Goal: Information Seeking & Learning: Learn about a topic

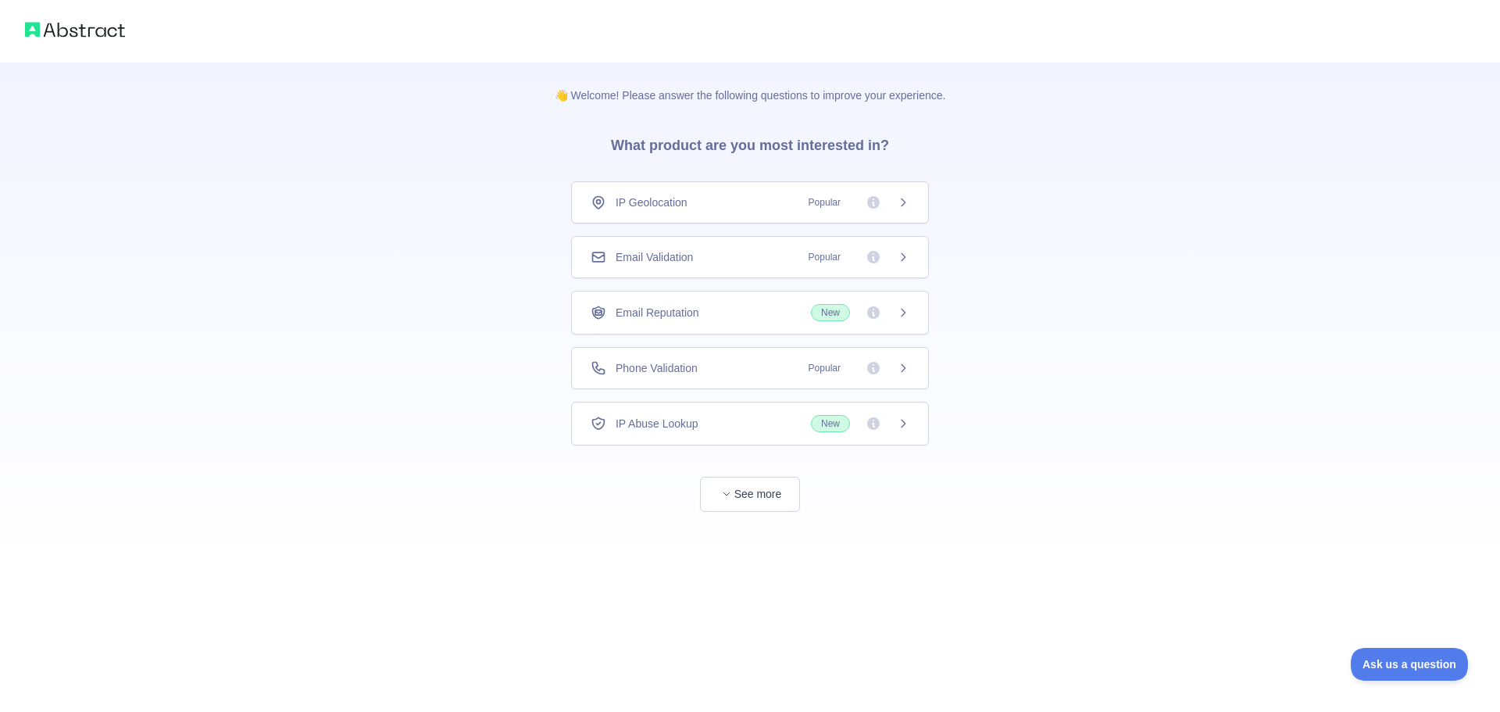
click at [843, 205] on span "Popular" at bounding box center [824, 202] width 51 height 16
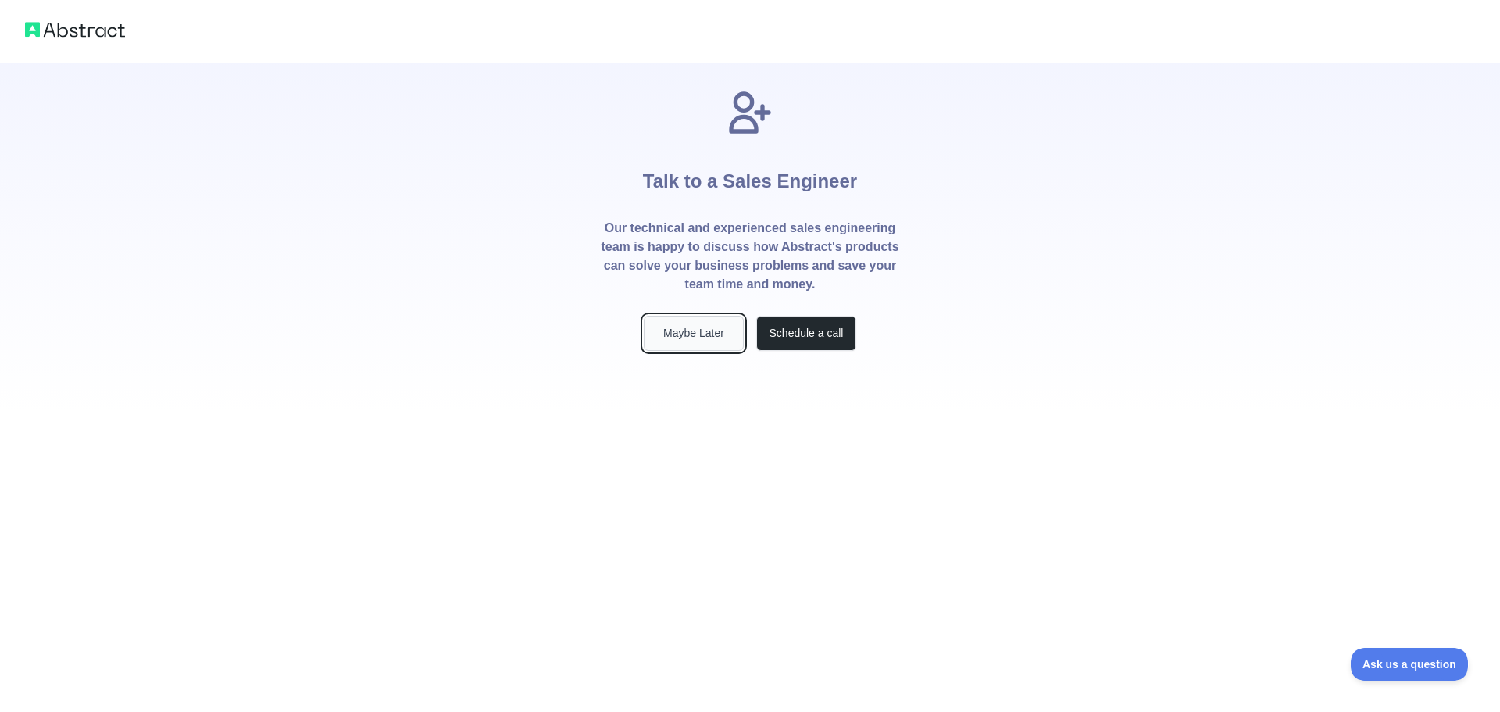
click at [710, 343] on button "Maybe Later" at bounding box center [694, 333] width 100 height 35
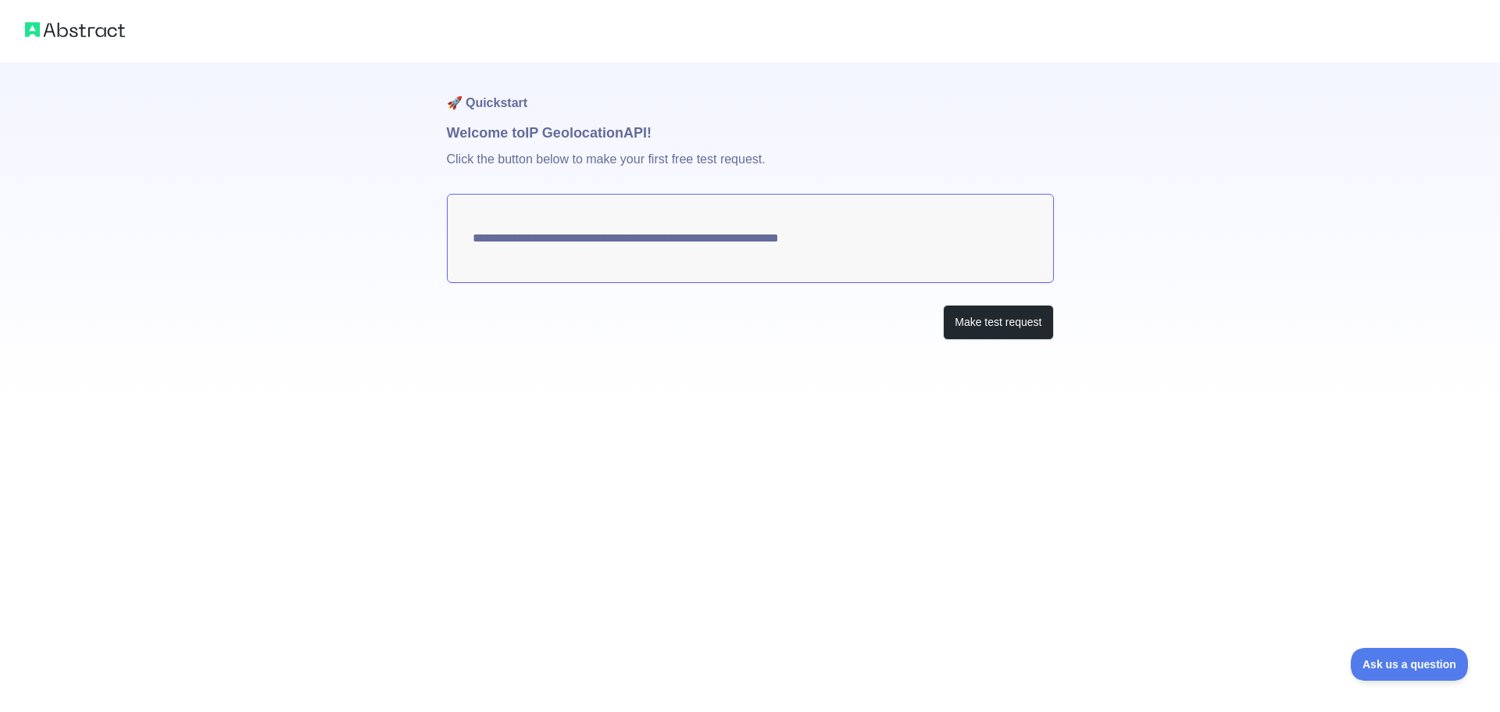
click at [845, 230] on textarea "**********" at bounding box center [750, 238] width 607 height 89
click at [960, 323] on button "Make test request" at bounding box center [998, 322] width 110 height 35
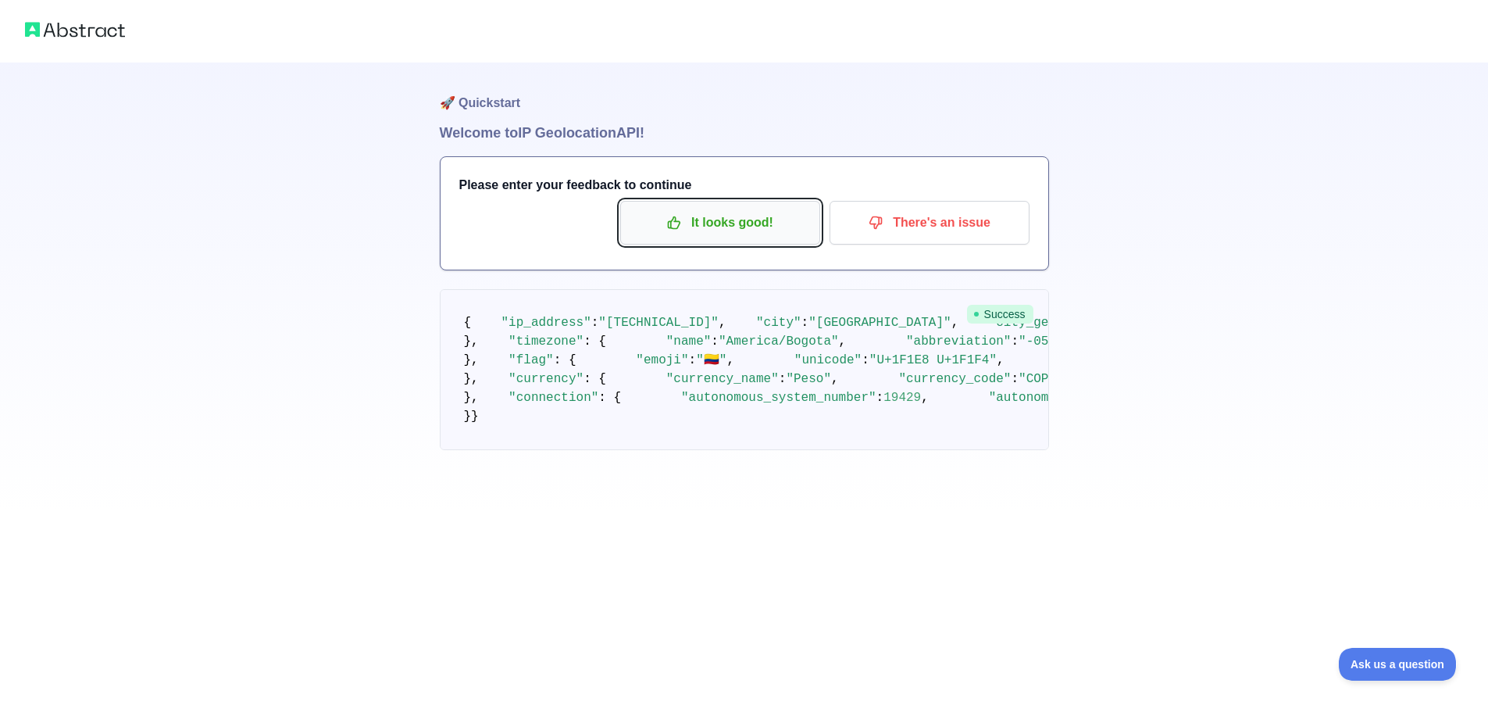
click at [699, 238] on button "It looks good!" at bounding box center [720, 223] width 200 height 44
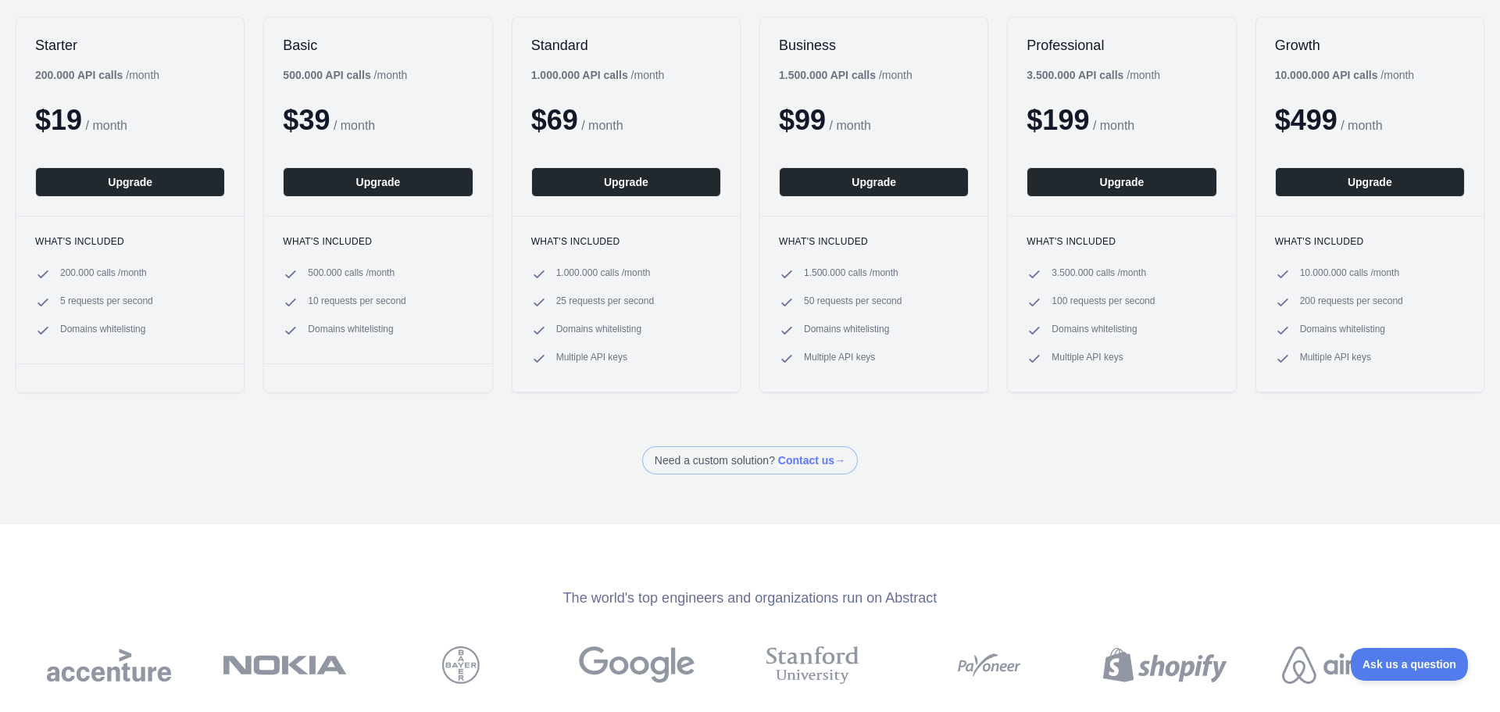
scroll to position [156, 0]
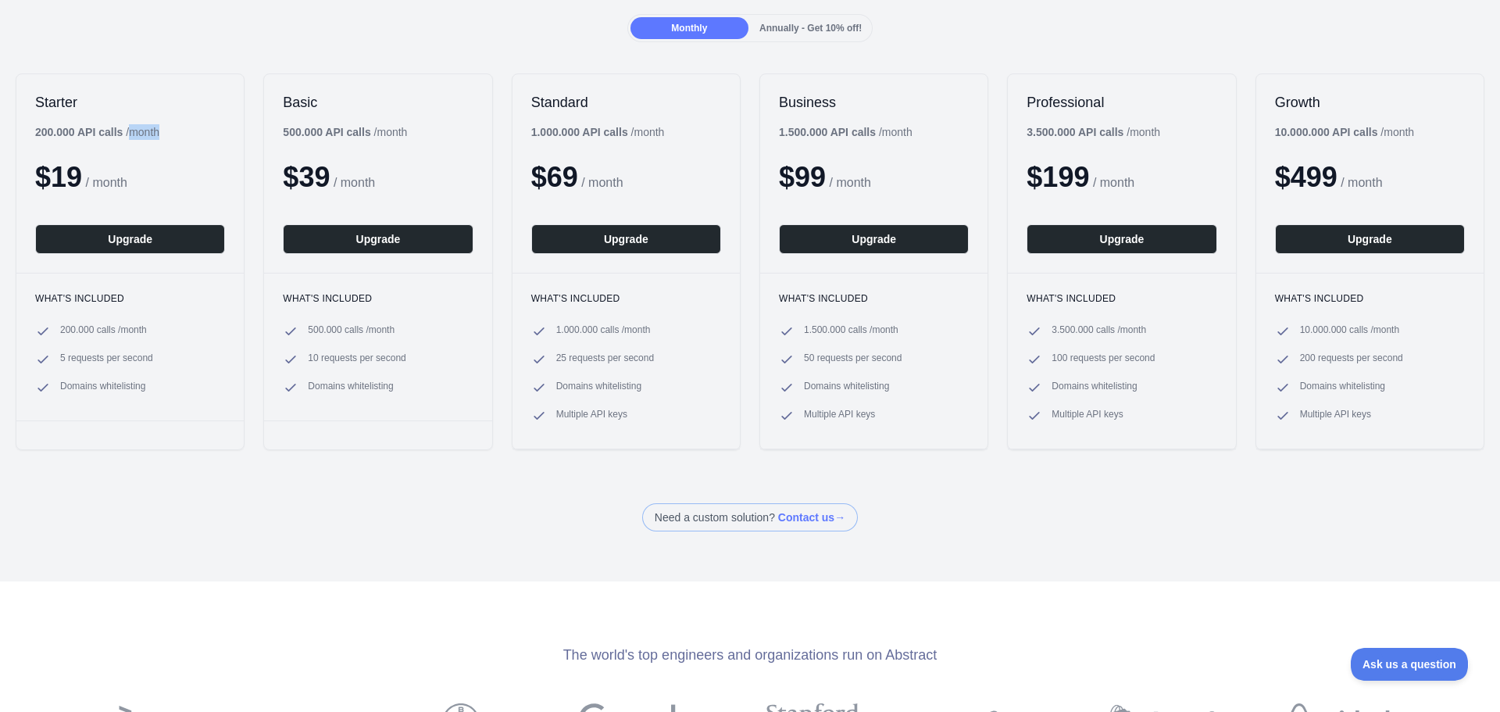
drag, startPoint x: 129, startPoint y: 127, endPoint x: 0, endPoint y: 117, distance: 129.3
click at [0, 117] on div "Starter 200.000 API calls / month $ 19 / month Upgrade What's included 200.000 …" at bounding box center [750, 262] width 1500 height 408
click at [217, 148] on div "Starter 200.000 API calls / month $ 19 / month Upgrade" at bounding box center [129, 173] width 227 height 198
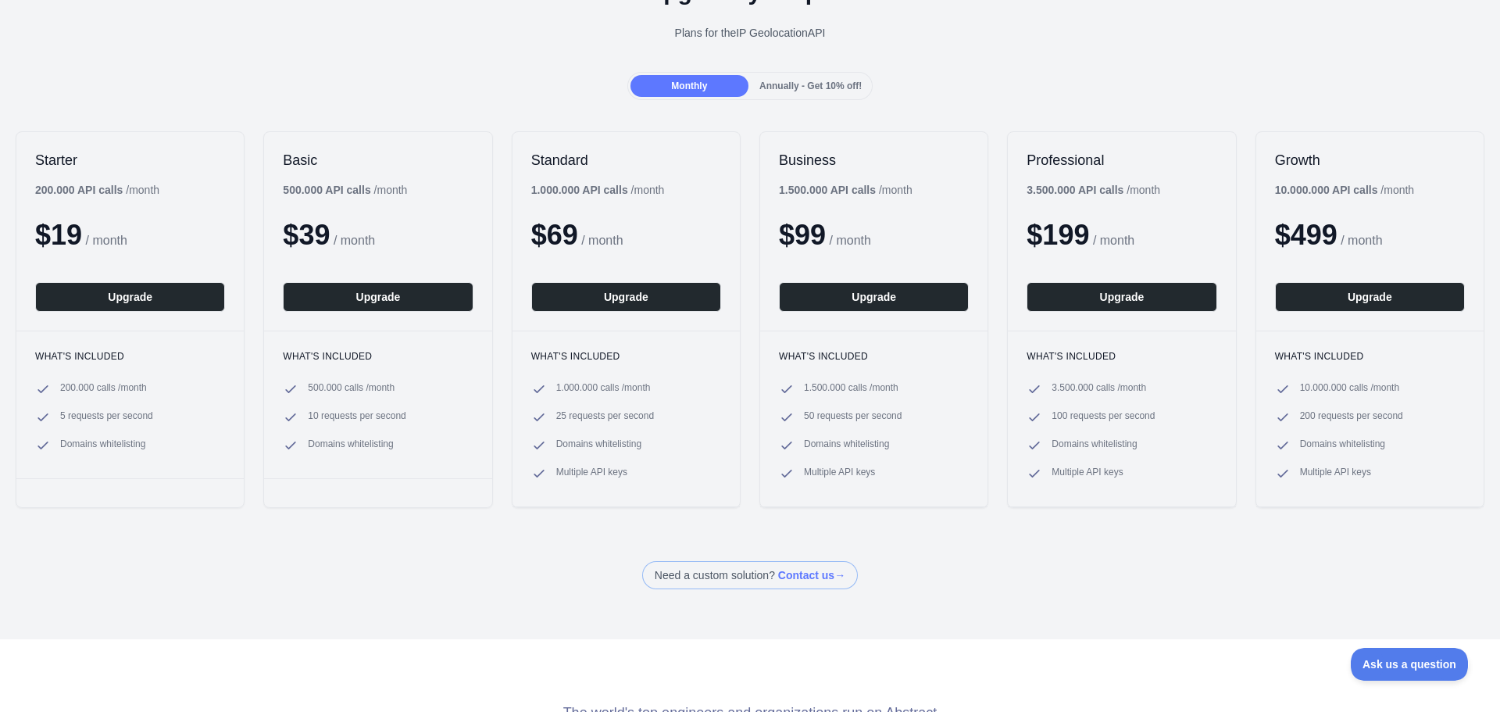
scroll to position [0, 0]
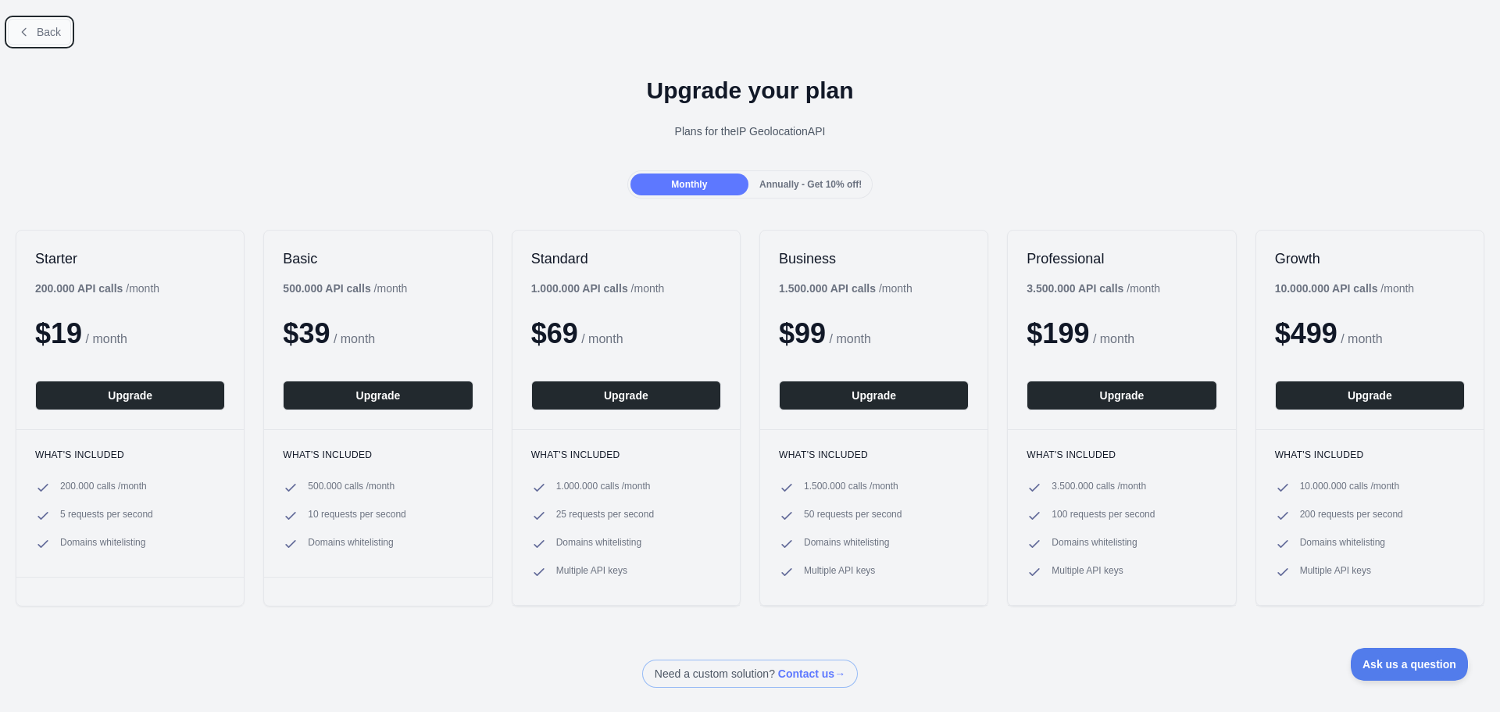
click at [45, 42] on button "Back" at bounding box center [39, 32] width 63 height 27
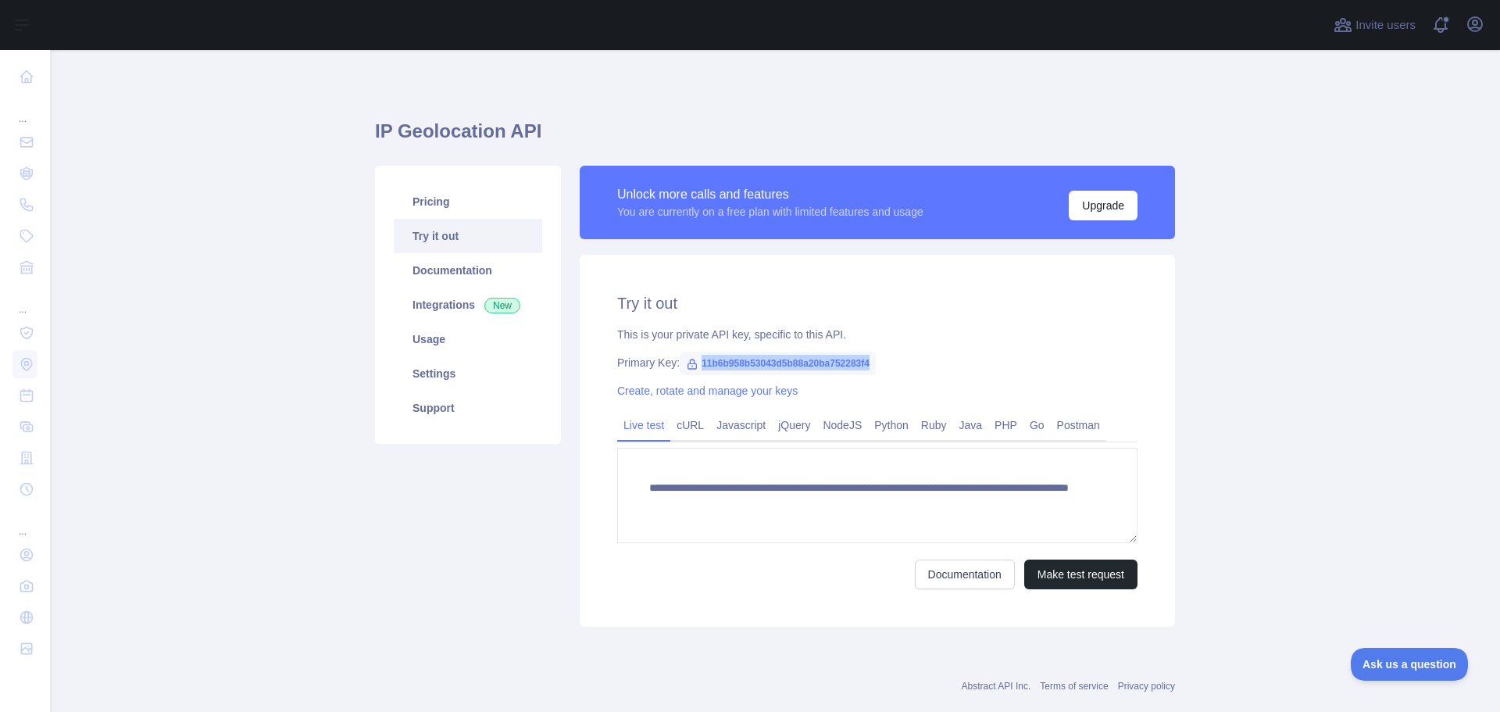
drag, startPoint x: 694, startPoint y: 364, endPoint x: 989, endPoint y: 366, distance: 295.3
click at [989, 366] on div "Primary Key: 11b6b958b53043d5b88a20ba752283f4" at bounding box center [877, 363] width 520 height 16
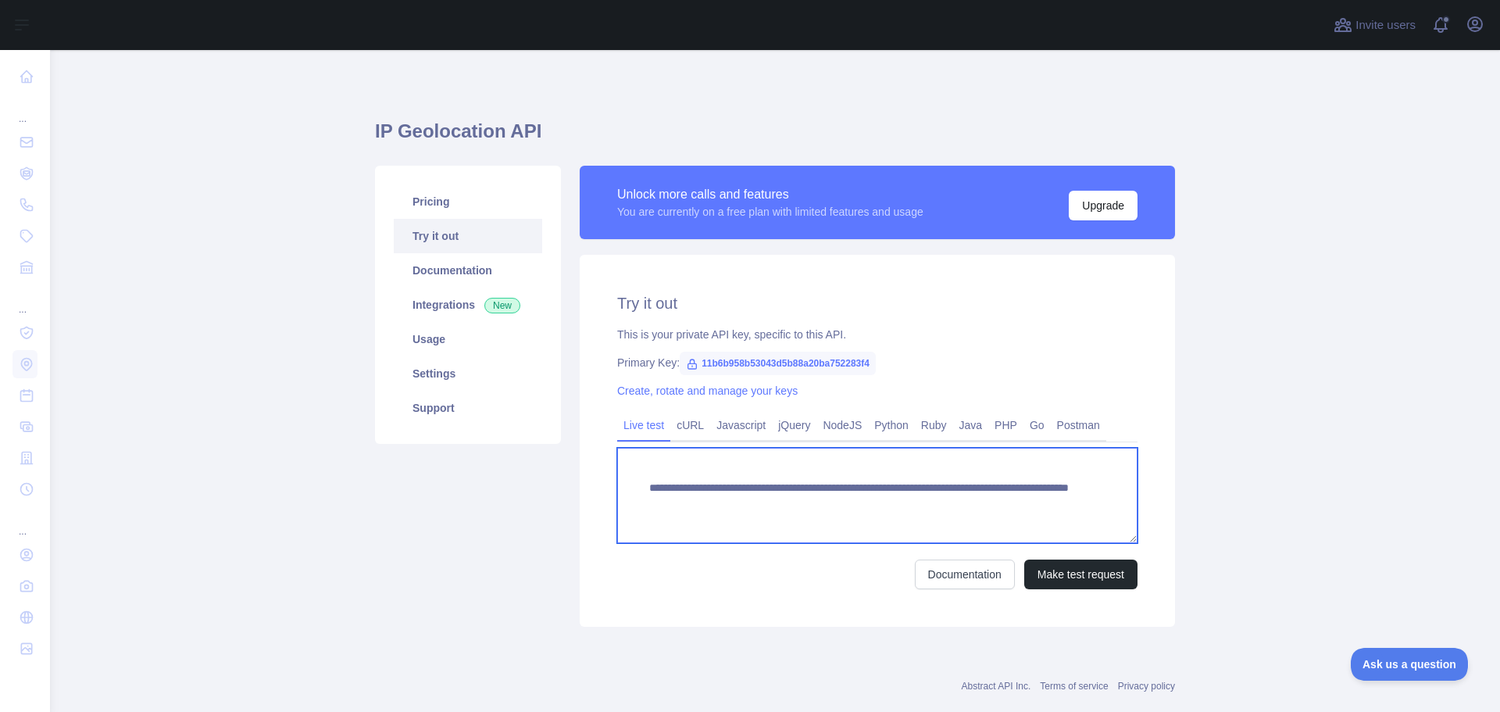
drag, startPoint x: 1015, startPoint y: 505, endPoint x: 596, endPoint y: 451, distance: 422.8
click at [596, 451] on div "**********" at bounding box center [877, 441] width 595 height 372
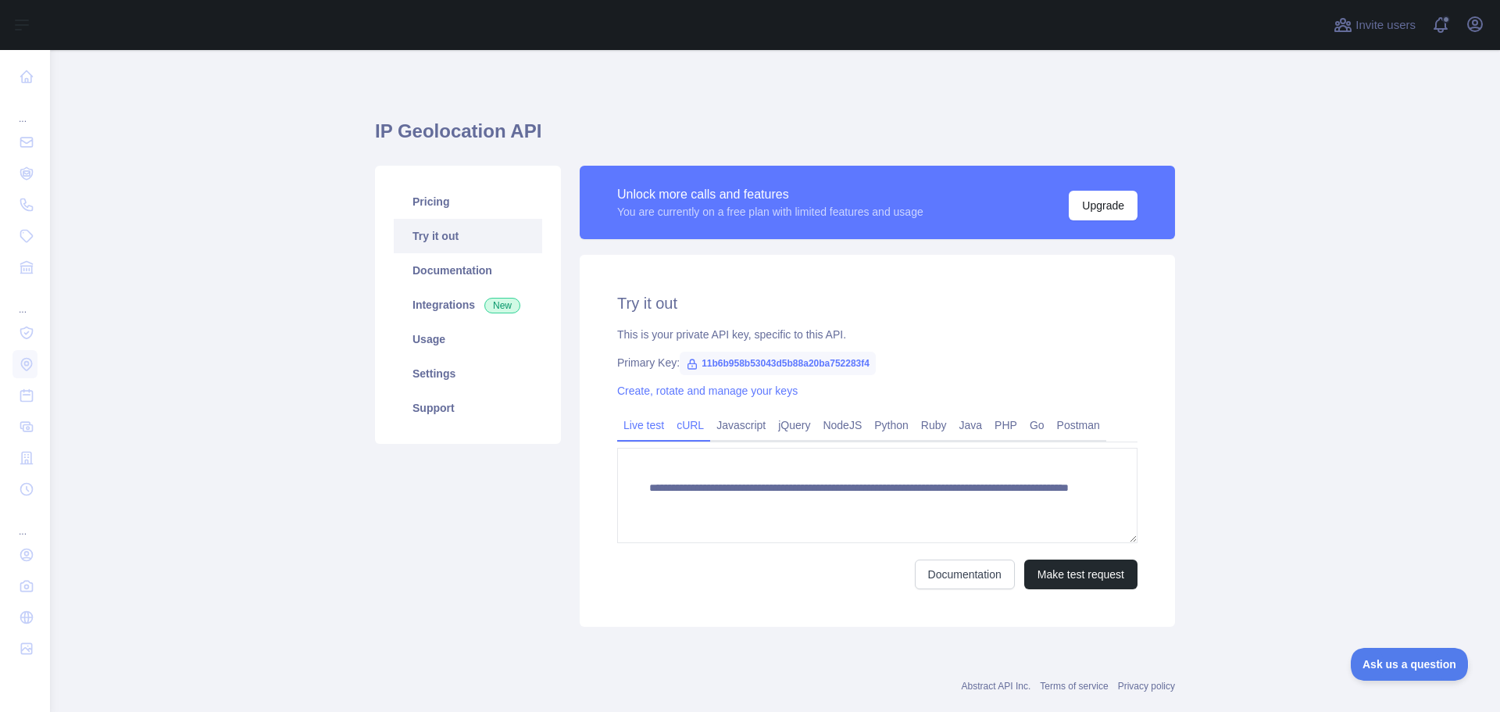
click at [674, 428] on link "cURL" at bounding box center [690, 424] width 40 height 25
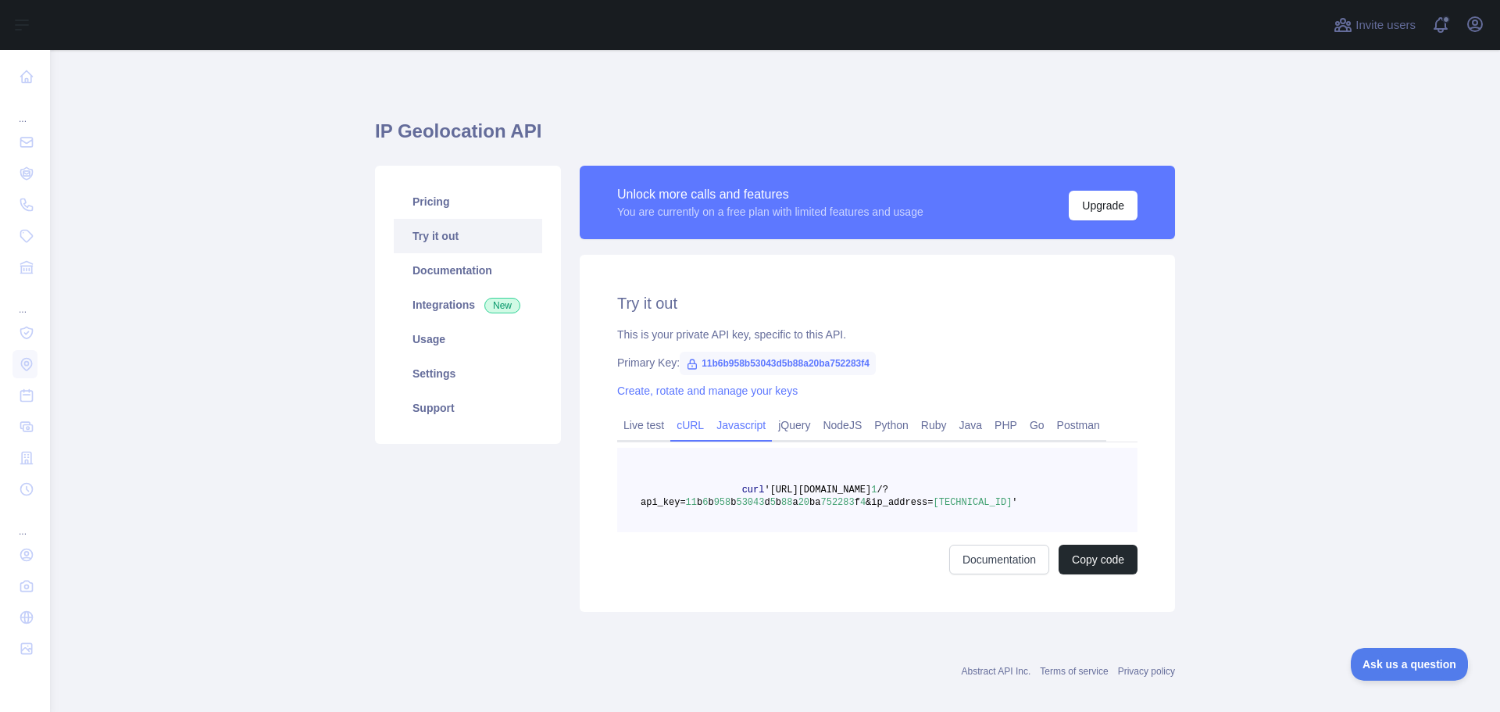
click at [727, 423] on link "Javascript" at bounding box center [741, 424] width 62 height 25
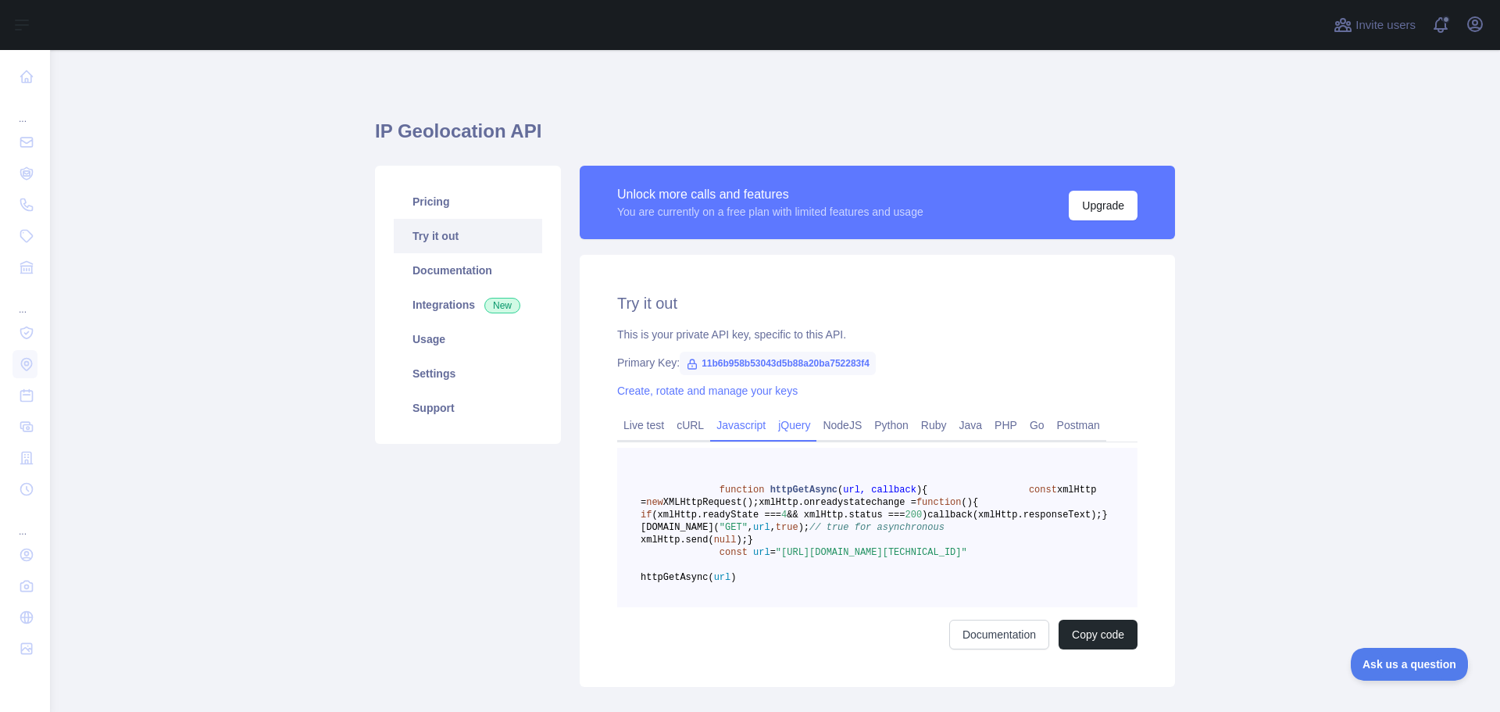
click at [797, 425] on link "jQuery" at bounding box center [794, 424] width 45 height 25
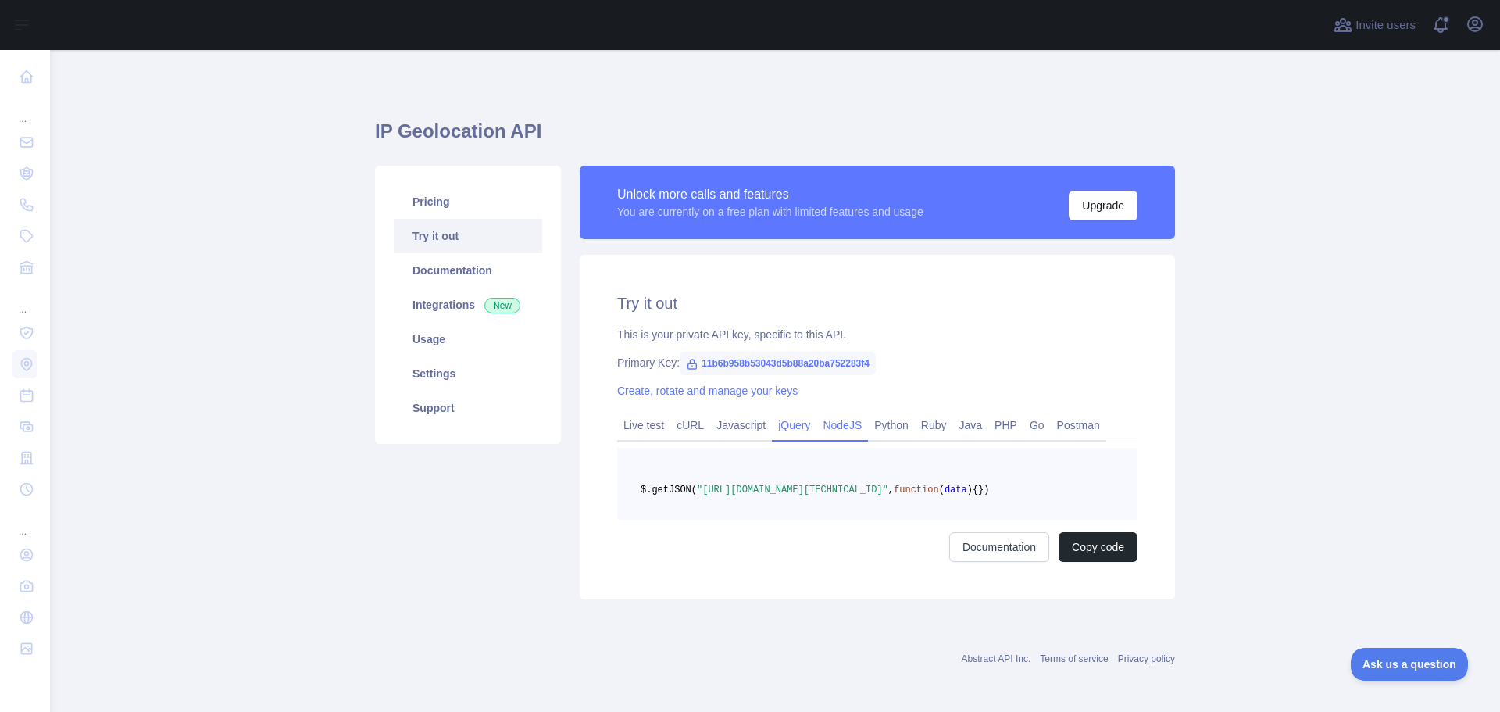
drag, startPoint x: 820, startPoint y: 430, endPoint x: 847, endPoint y: 434, distance: 27.6
click at [820, 430] on link "NodeJS" at bounding box center [842, 424] width 52 height 25
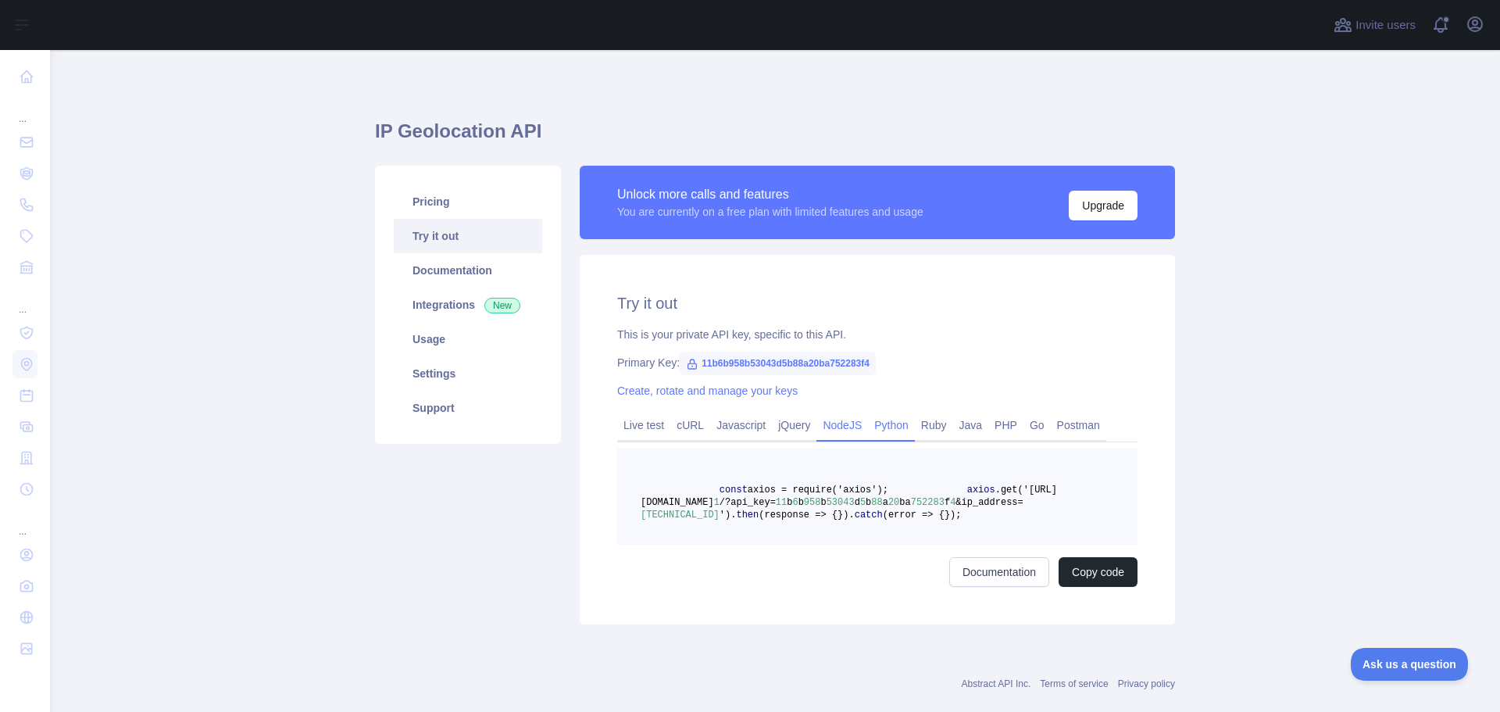
click at [895, 432] on link "Python" at bounding box center [891, 424] width 47 height 25
click at [931, 428] on link "Ruby" at bounding box center [934, 424] width 38 height 25
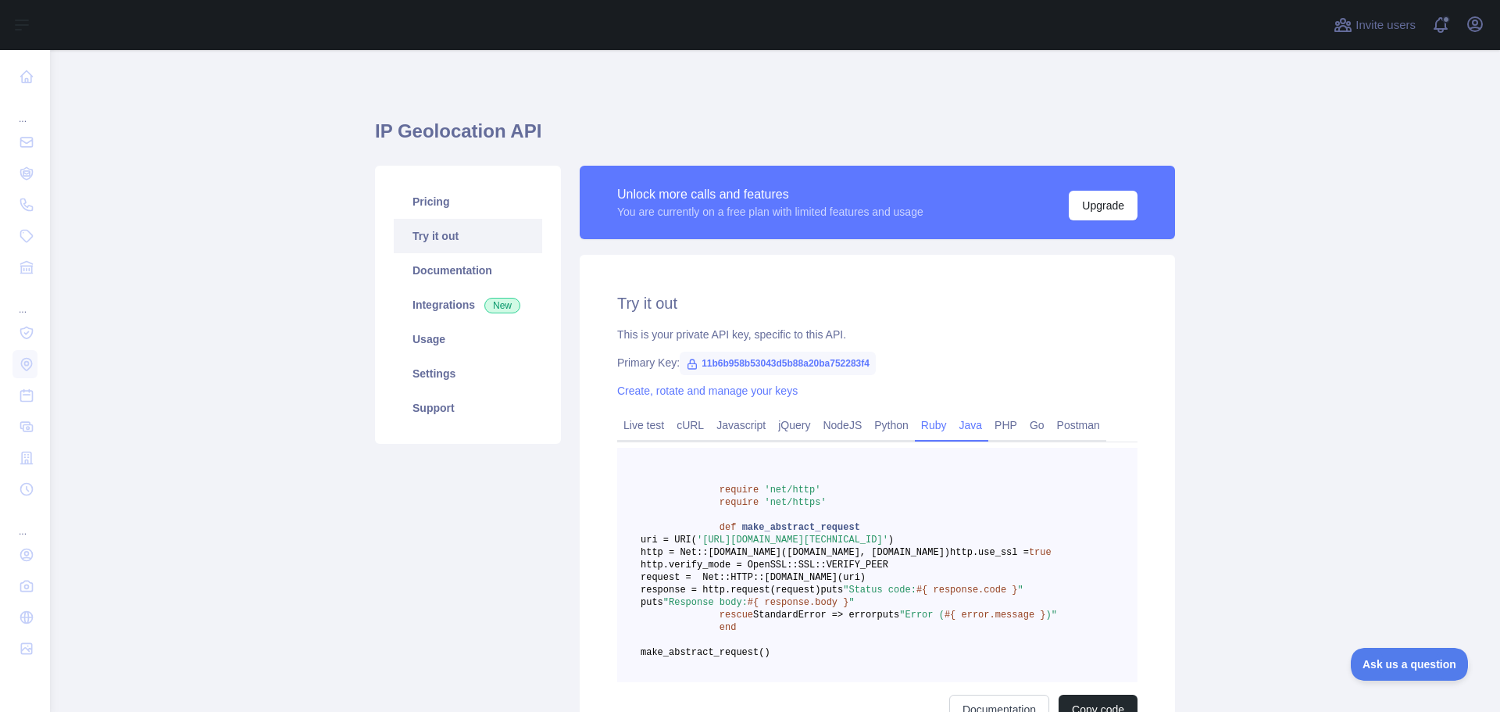
click at [972, 427] on link "Java" at bounding box center [971, 424] width 36 height 25
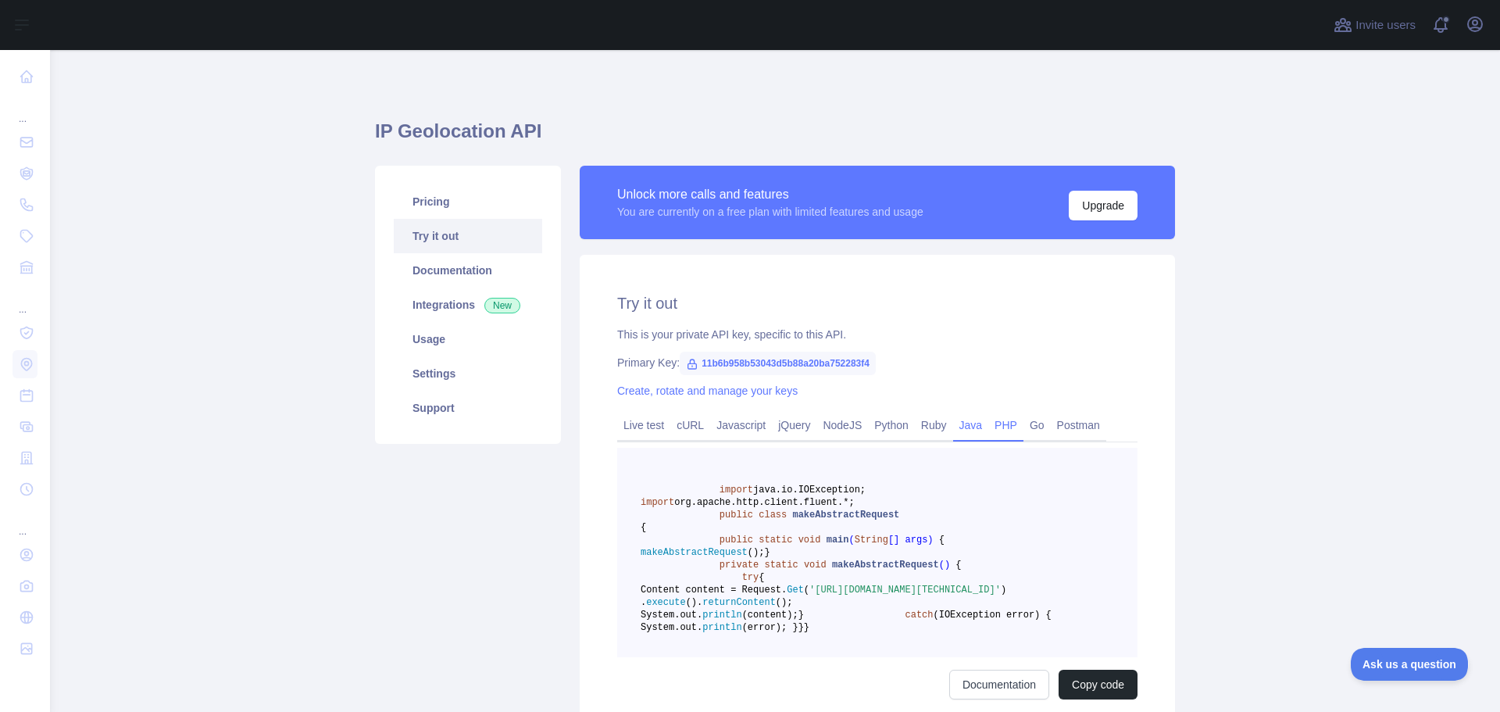
click at [995, 431] on link "PHP" at bounding box center [1005, 424] width 35 height 25
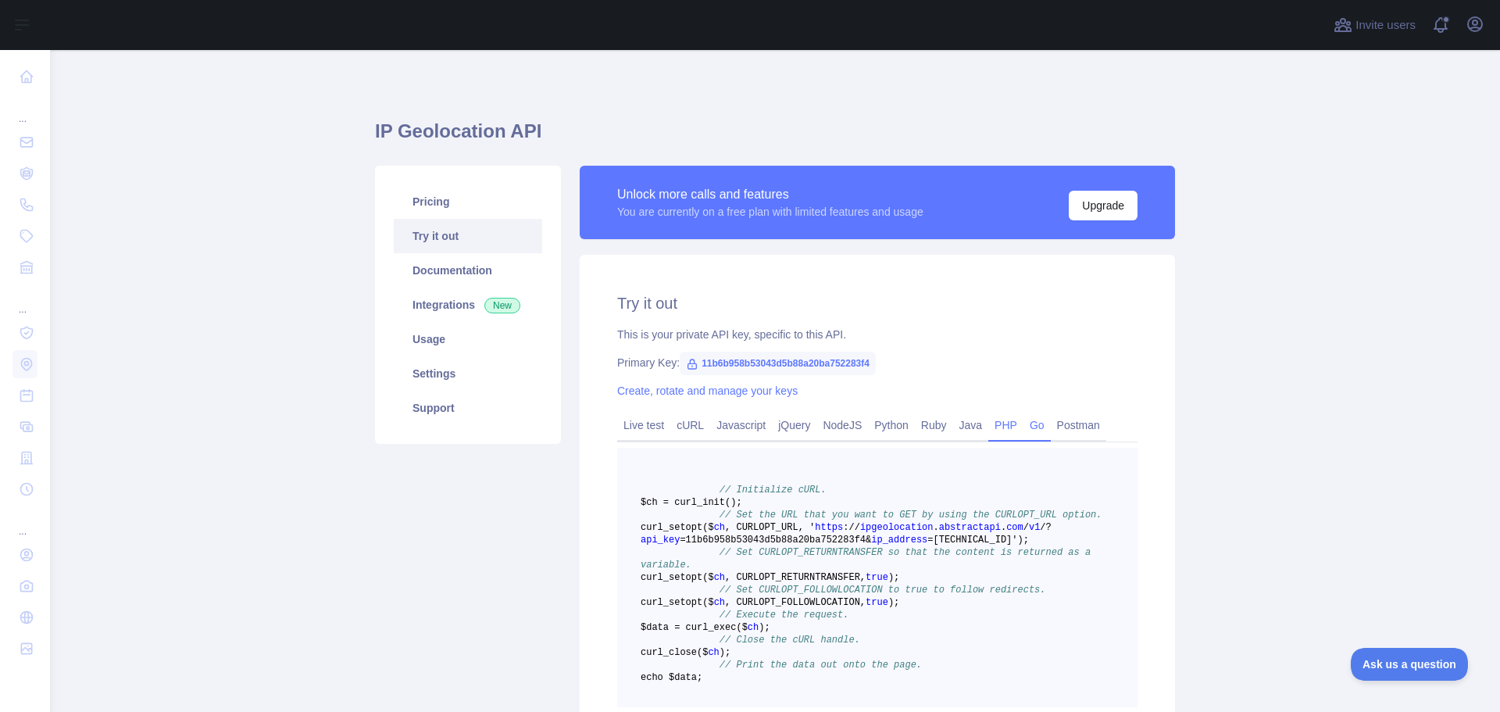
click at [1026, 436] on link "Go" at bounding box center [1036, 424] width 27 height 25
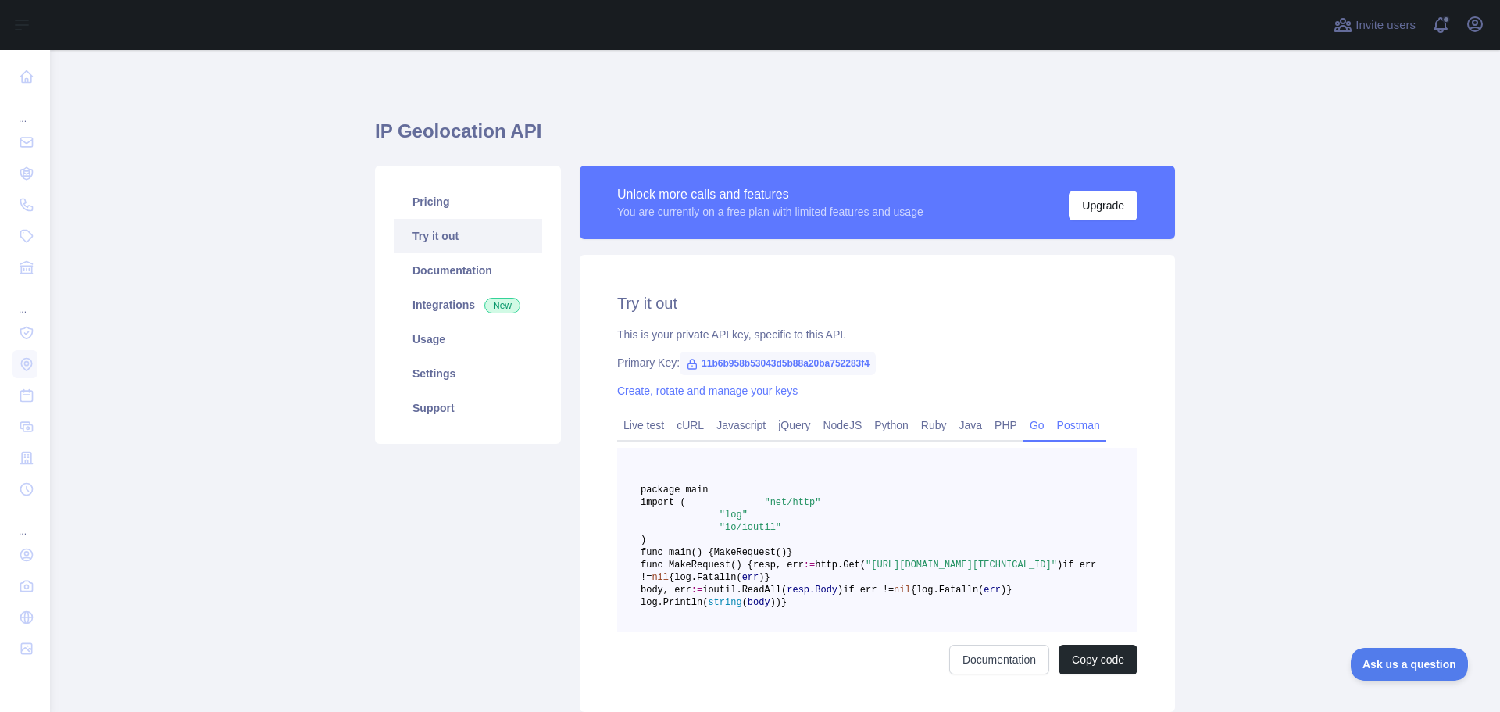
click at [1067, 429] on link "Postman" at bounding box center [1078, 424] width 55 height 25
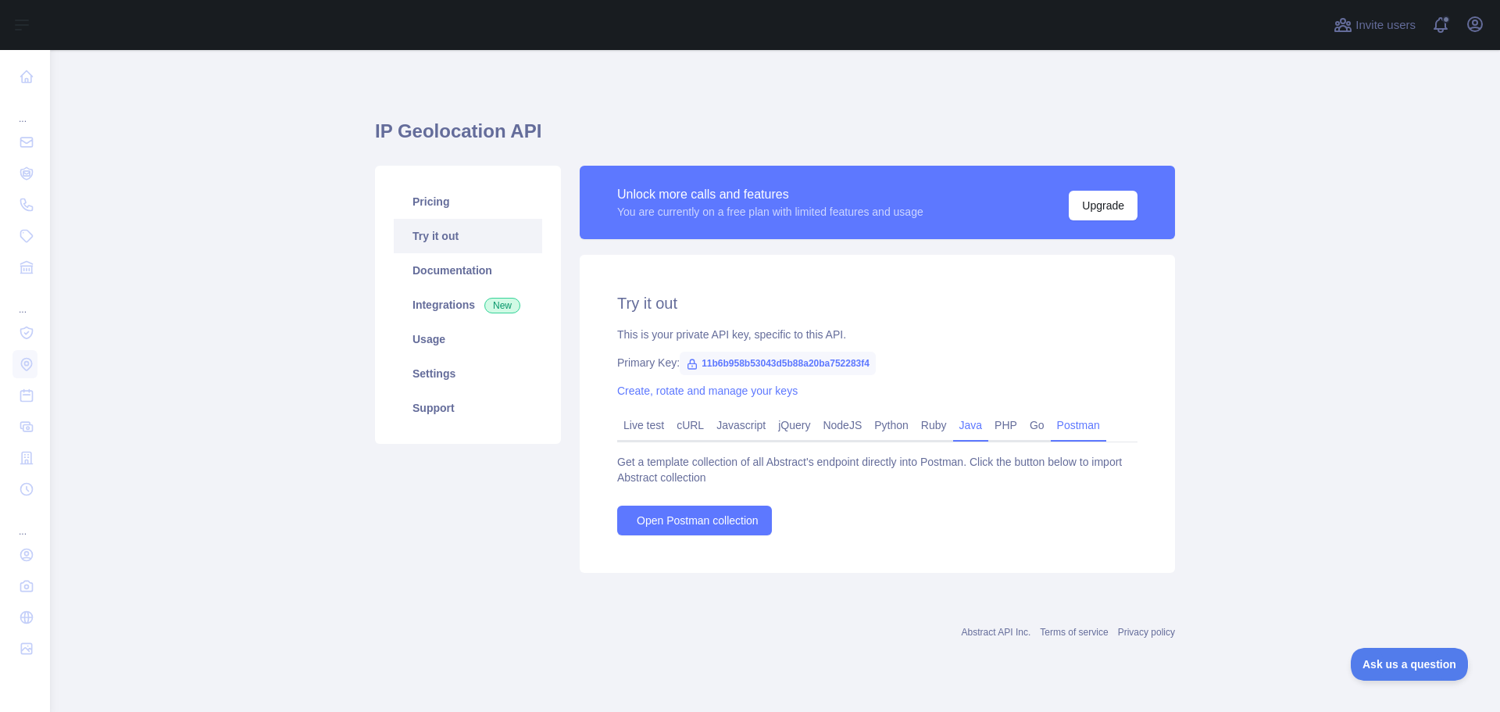
click at [976, 430] on link "Java" at bounding box center [971, 424] width 36 height 25
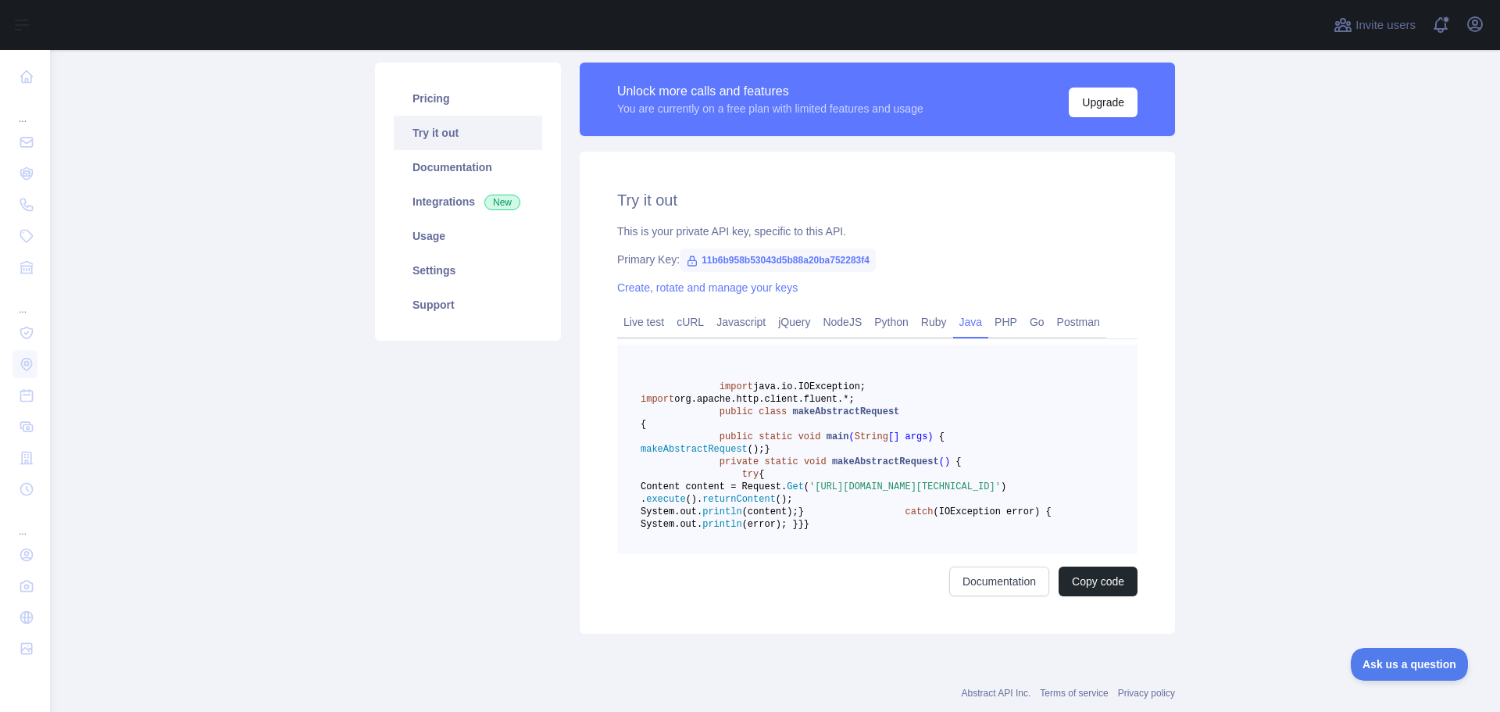
scroll to position [156, 0]
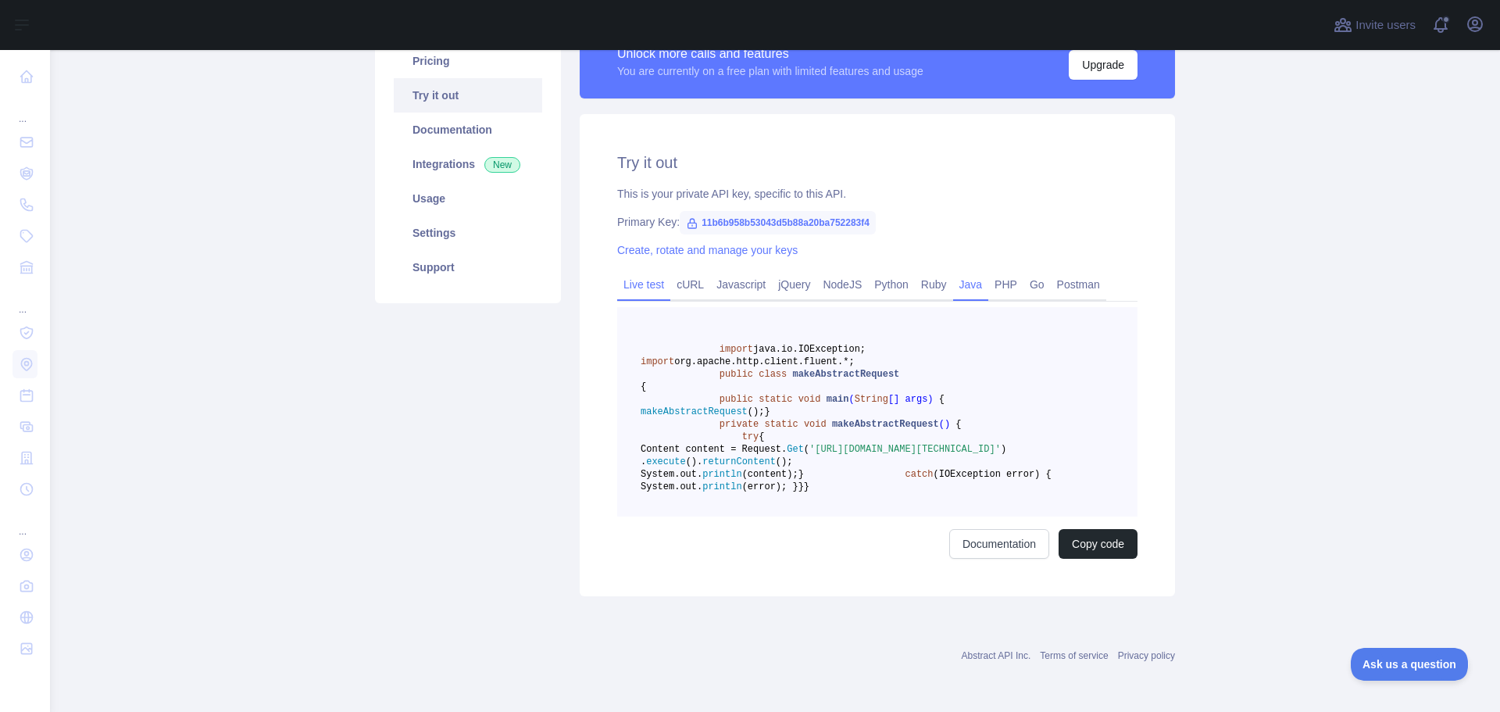
click at [628, 272] on link "Live test" at bounding box center [643, 284] width 53 height 25
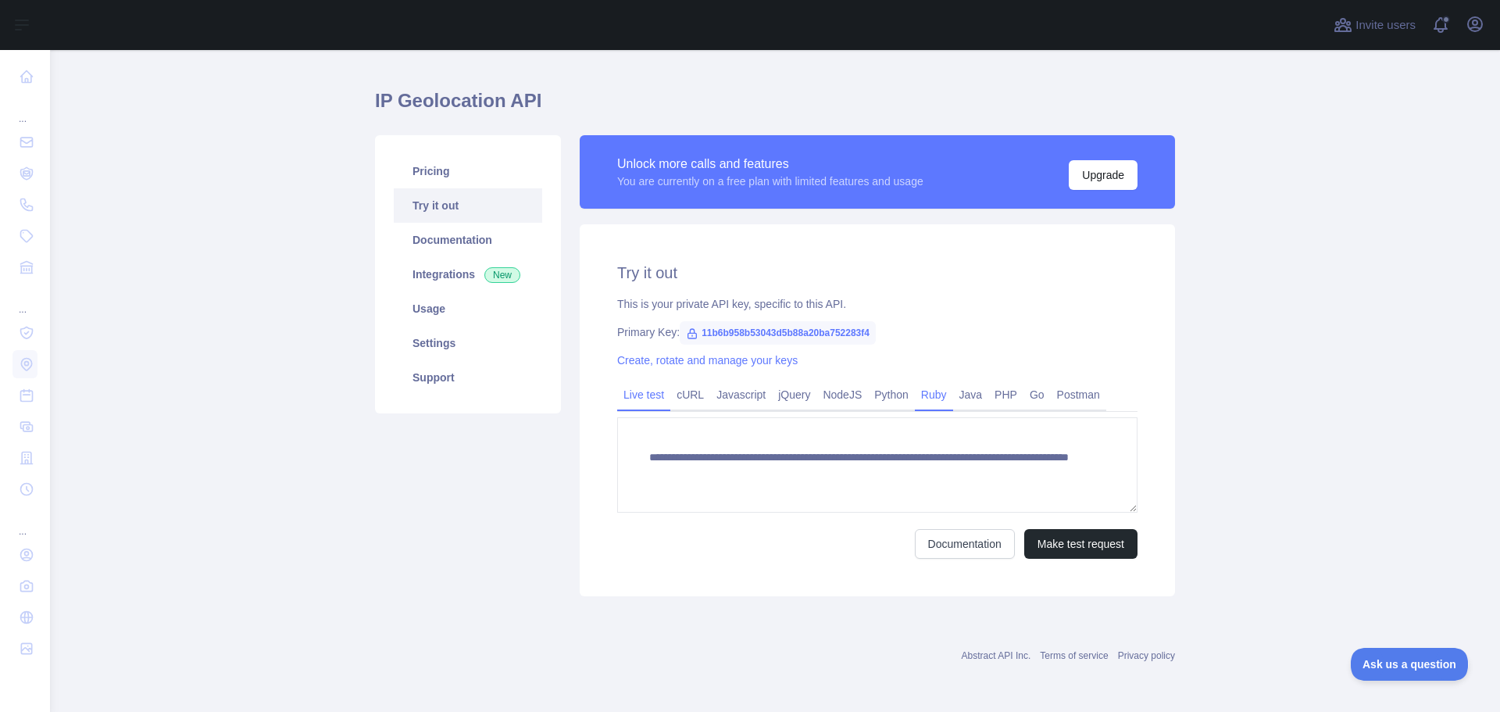
scroll to position [30, 0]
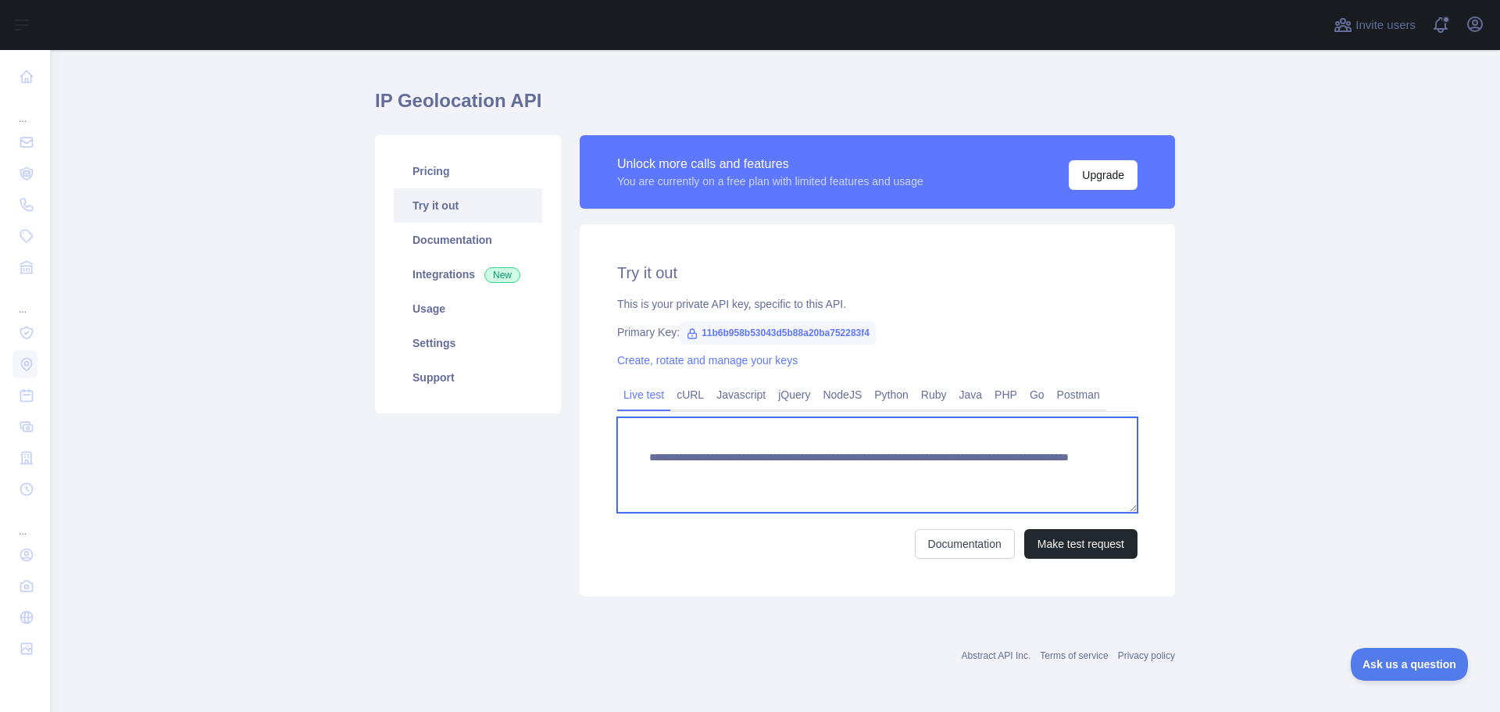
drag, startPoint x: 1013, startPoint y: 481, endPoint x: 563, endPoint y: 453, distance: 450.8
click at [563, 453] on div "**********" at bounding box center [775, 366] width 819 height 480
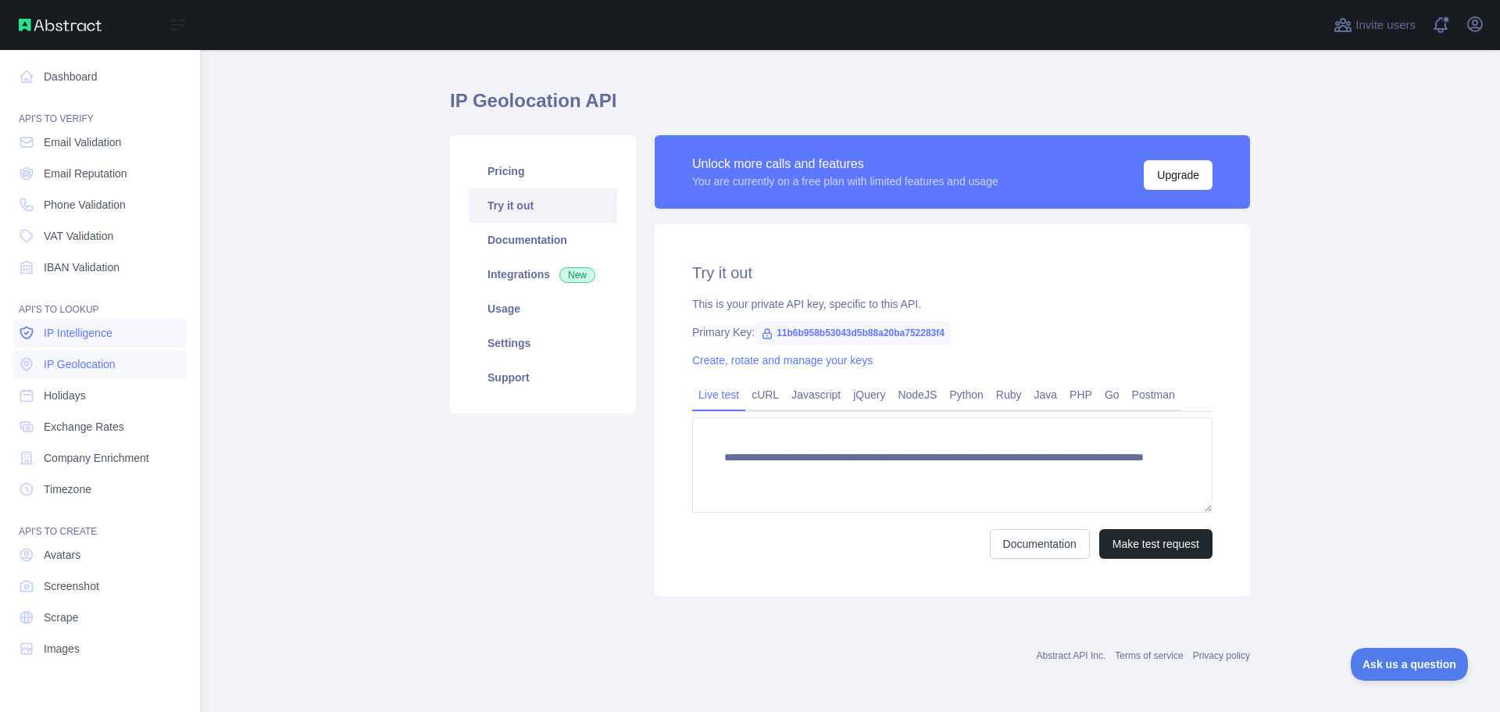
click at [82, 328] on span "IP Intelligence" at bounding box center [78, 333] width 69 height 16
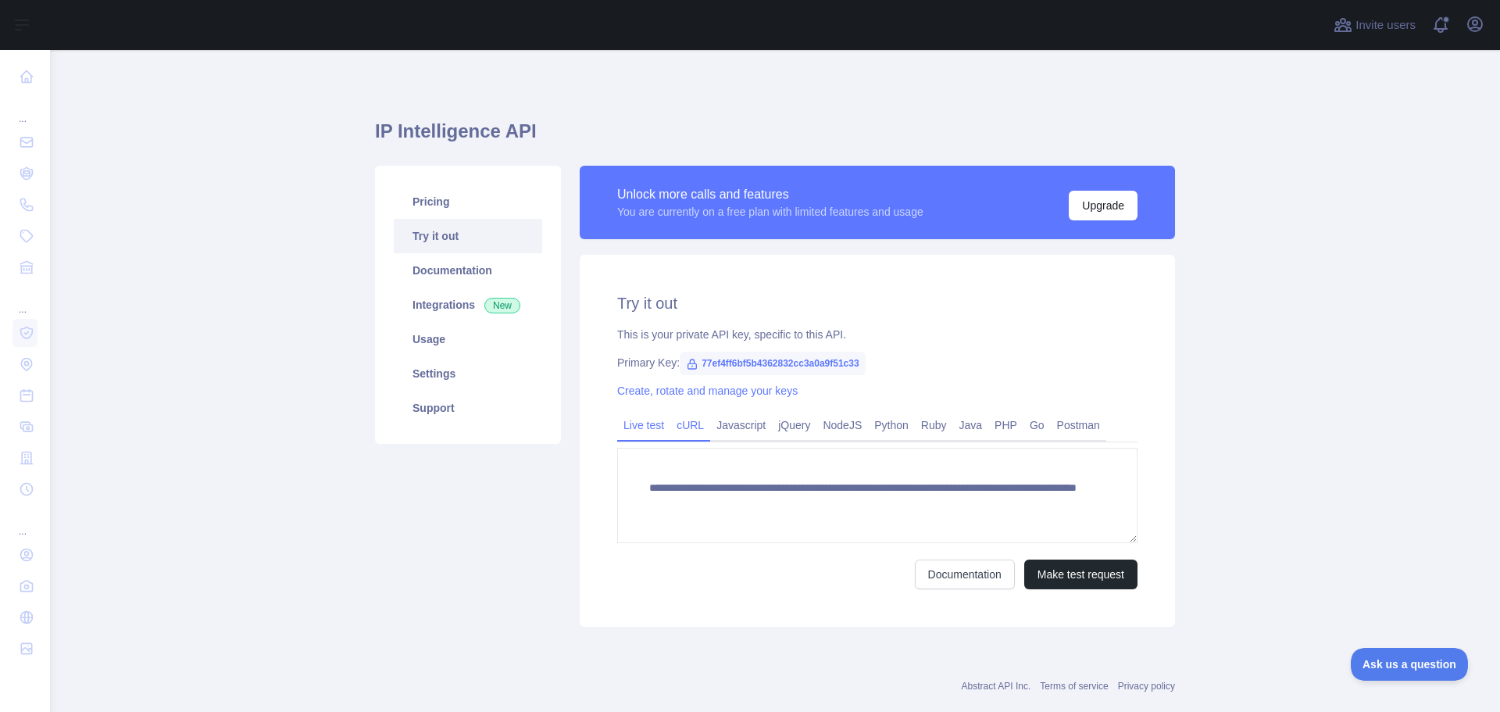
click at [691, 429] on link "cURL" at bounding box center [690, 424] width 40 height 25
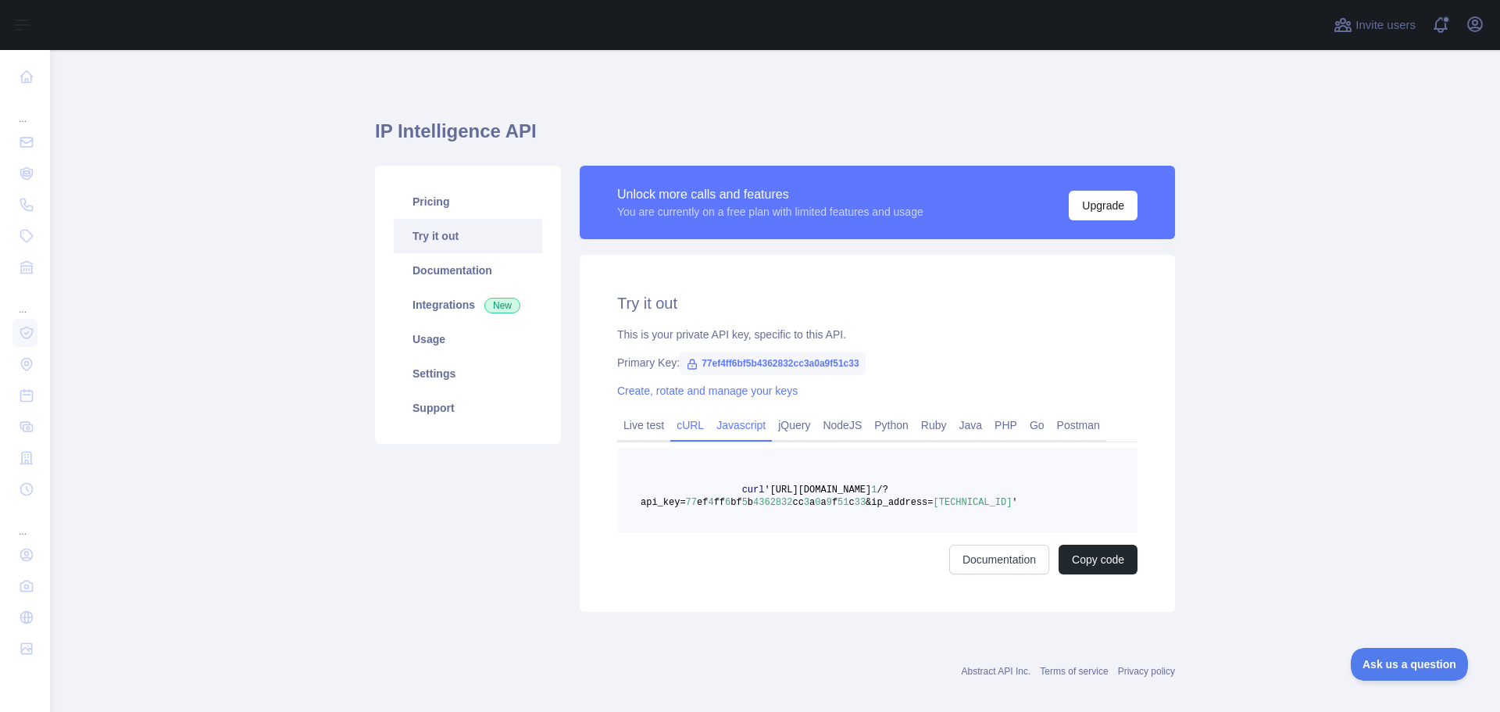
click at [740, 419] on link "Javascript" at bounding box center [741, 424] width 62 height 25
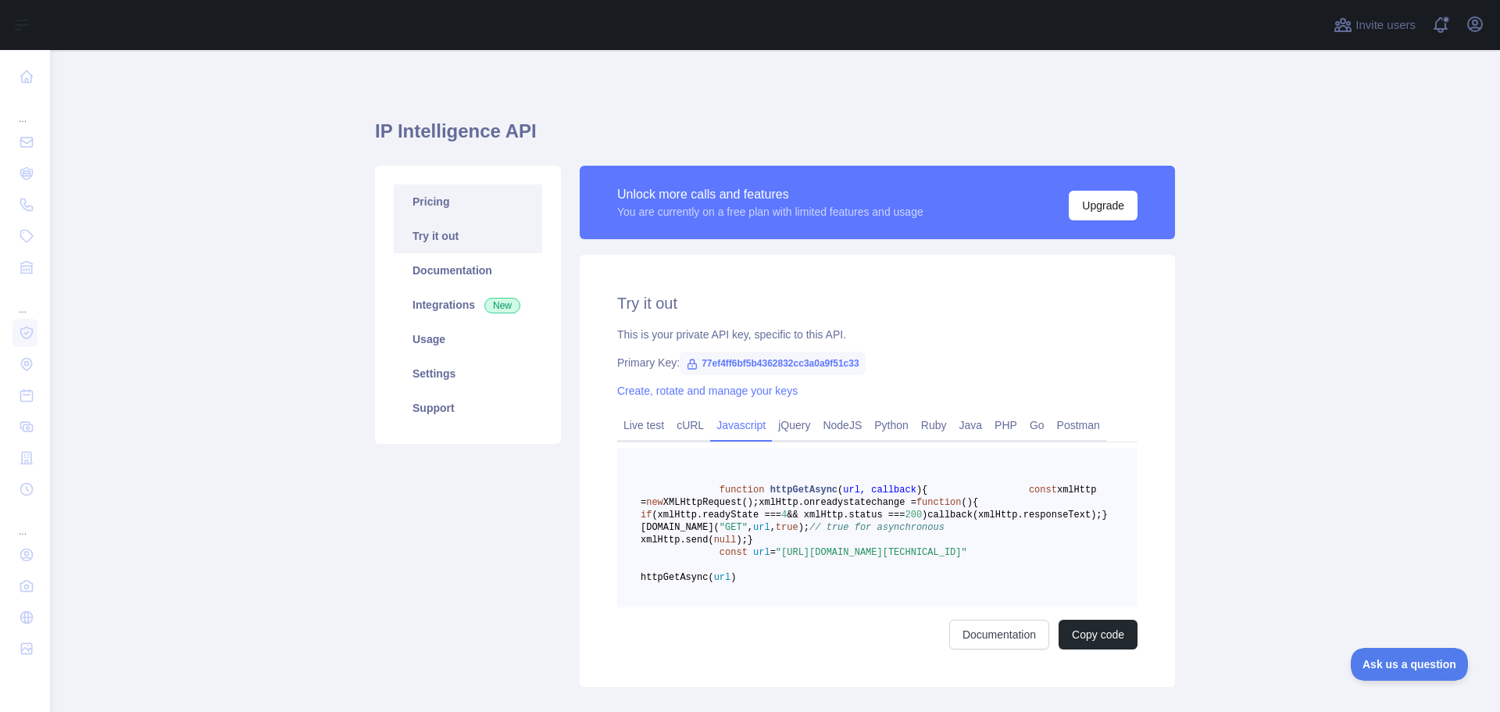
click at [445, 205] on link "Pricing" at bounding box center [468, 201] width 148 height 34
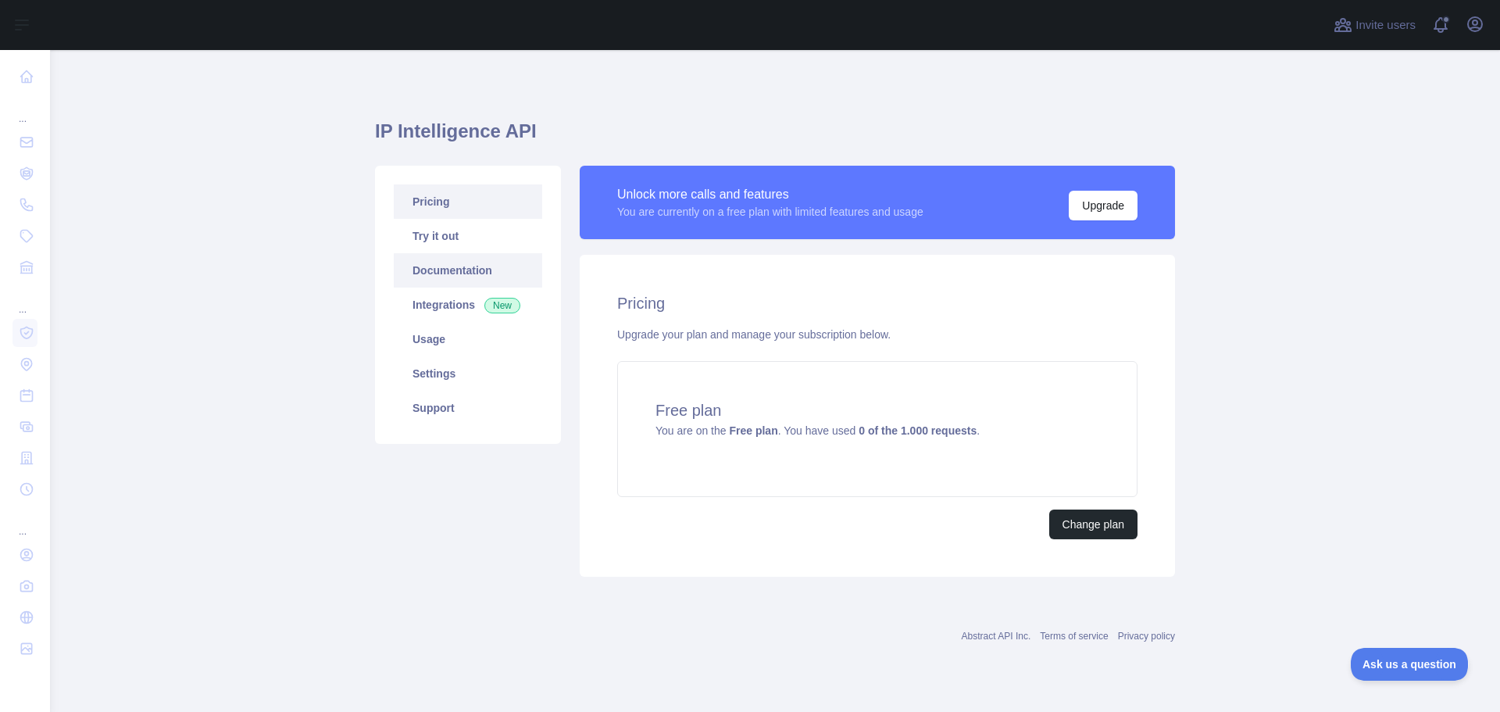
click at [453, 262] on link "Documentation" at bounding box center [468, 270] width 148 height 34
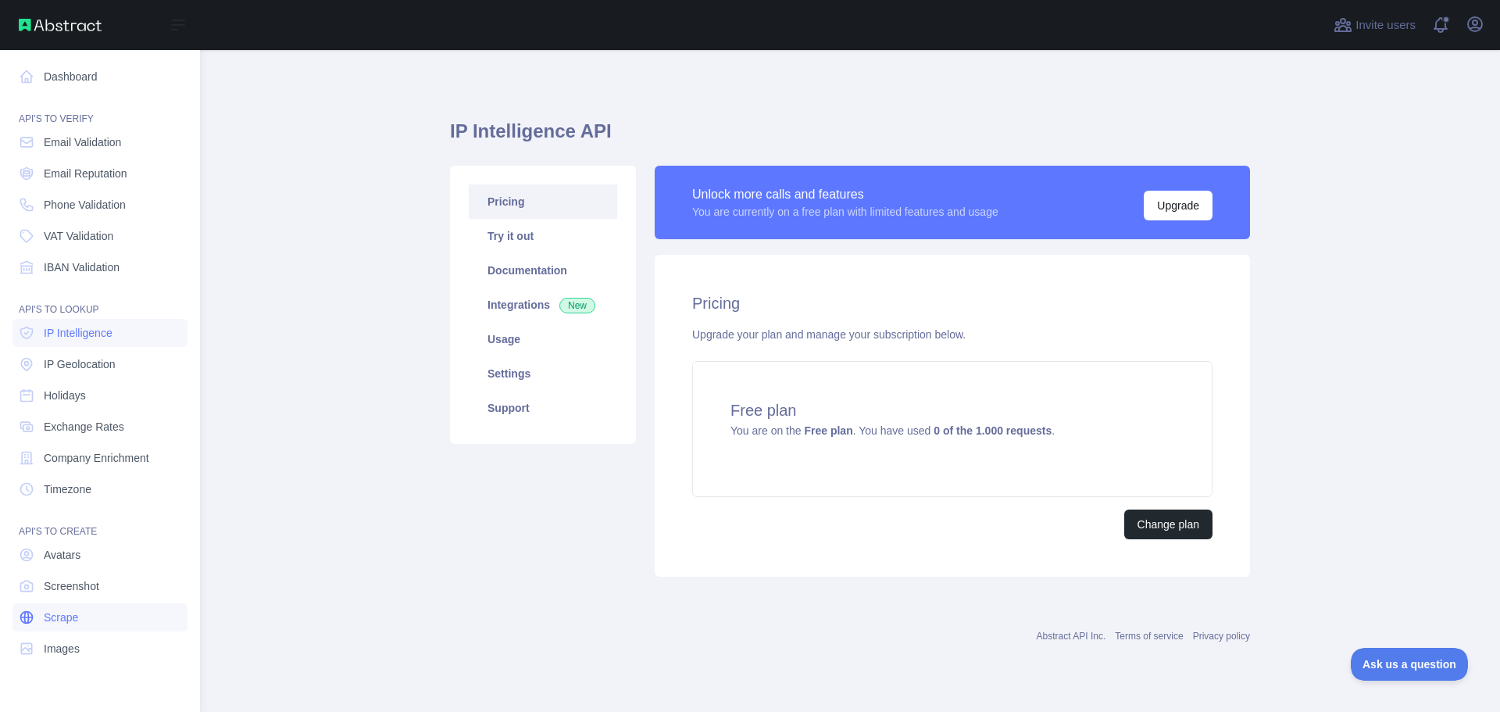
click at [61, 619] on span "Scrape" at bounding box center [61, 617] width 34 height 16
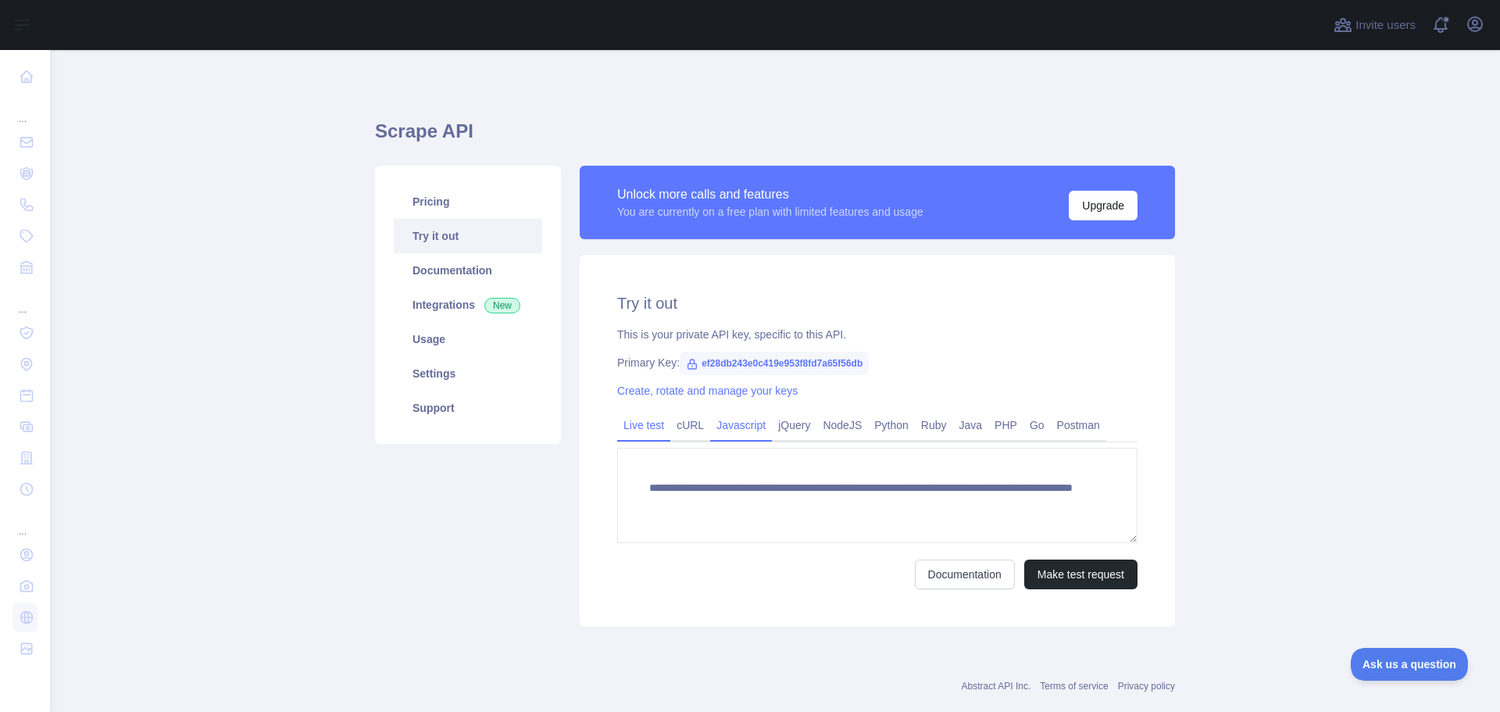
click at [744, 423] on link "Javascript" at bounding box center [741, 424] width 62 height 25
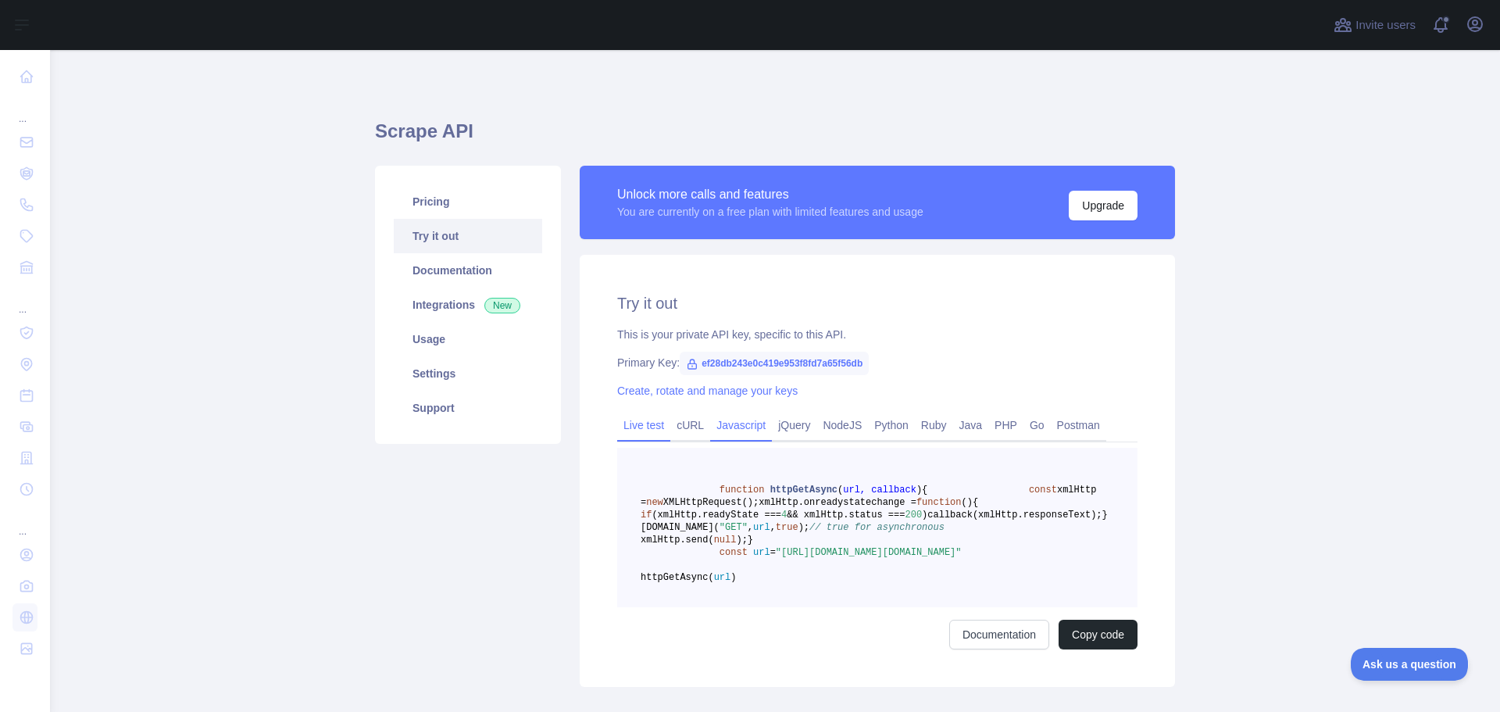
click at [647, 428] on link "Live test" at bounding box center [643, 424] width 53 height 25
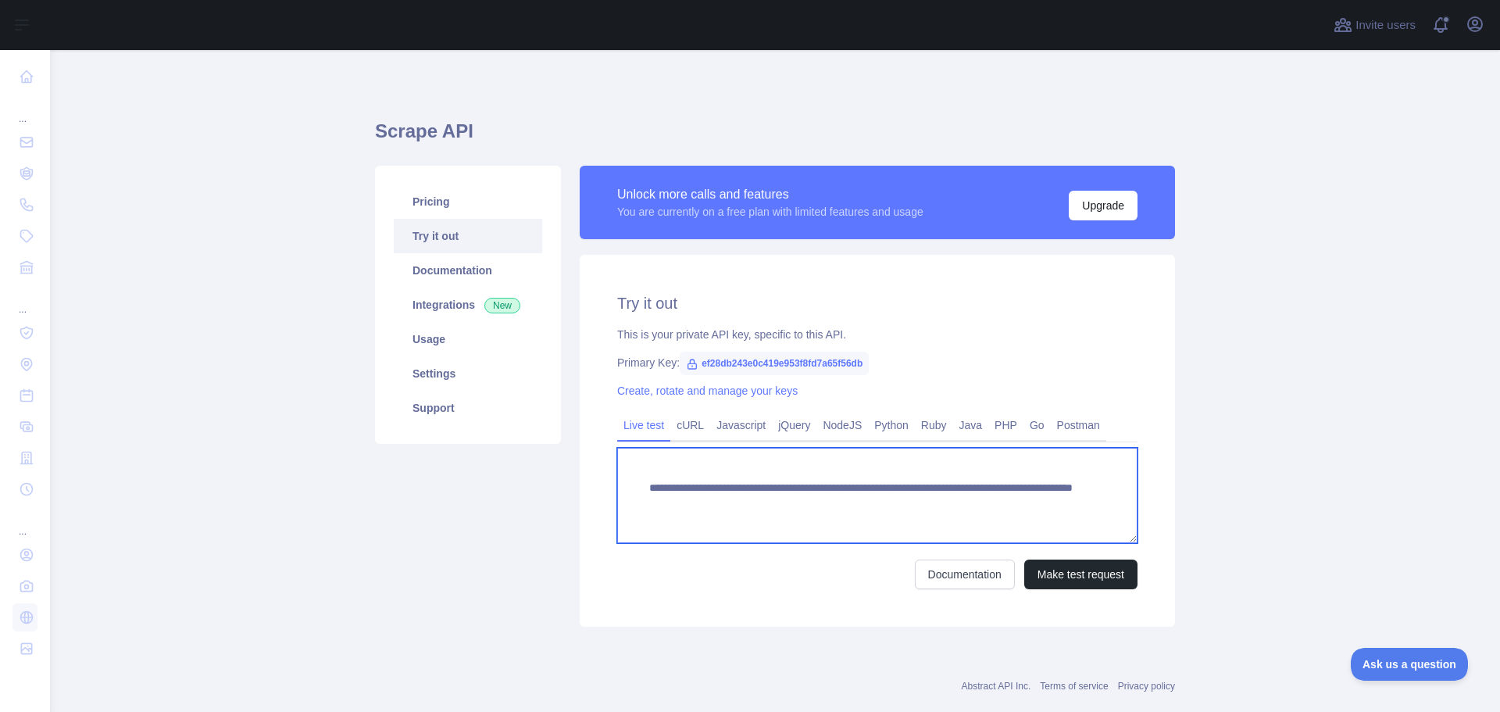
drag, startPoint x: 1059, startPoint y: 505, endPoint x: 519, endPoint y: 480, distance: 541.1
click at [519, 480] on div "**********" at bounding box center [775, 396] width 819 height 480
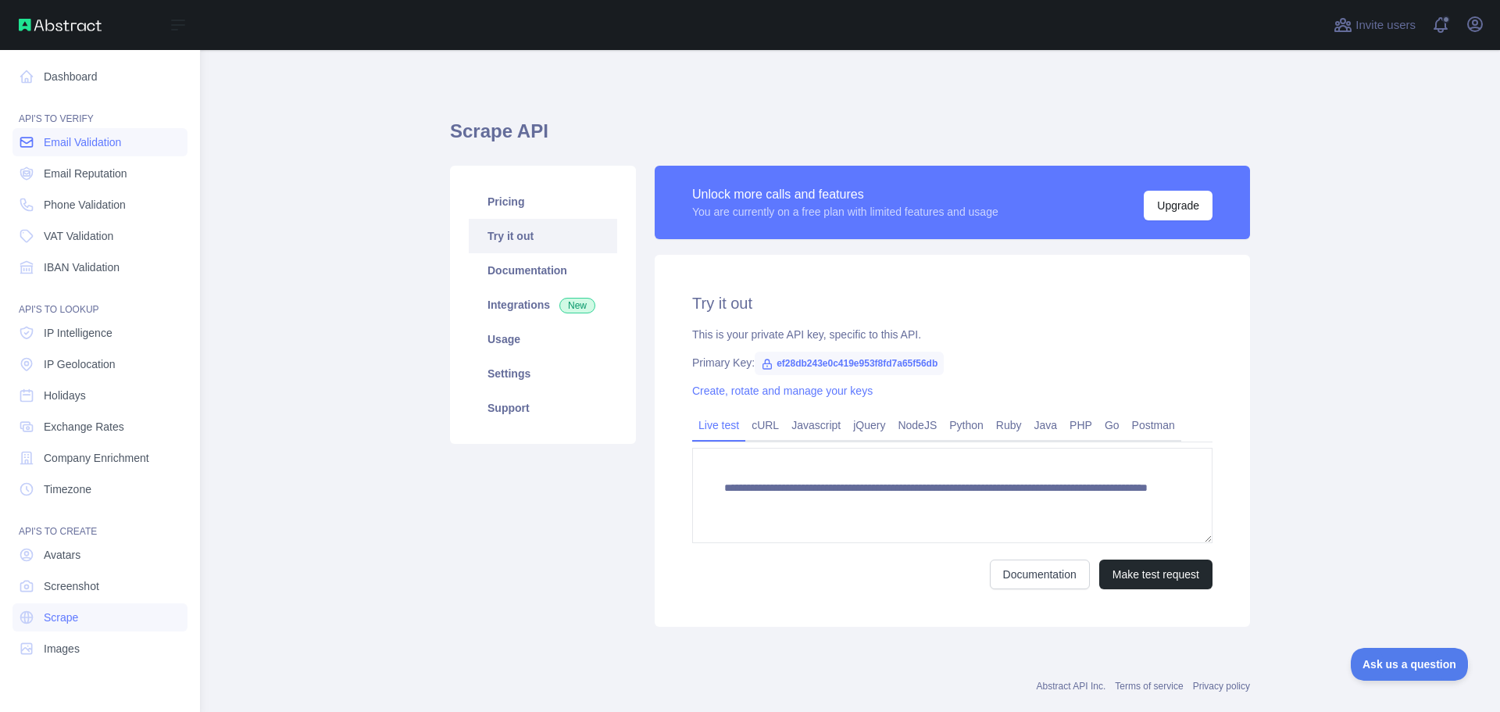
click at [44, 140] on link "Email Validation" at bounding box center [99, 142] width 175 height 28
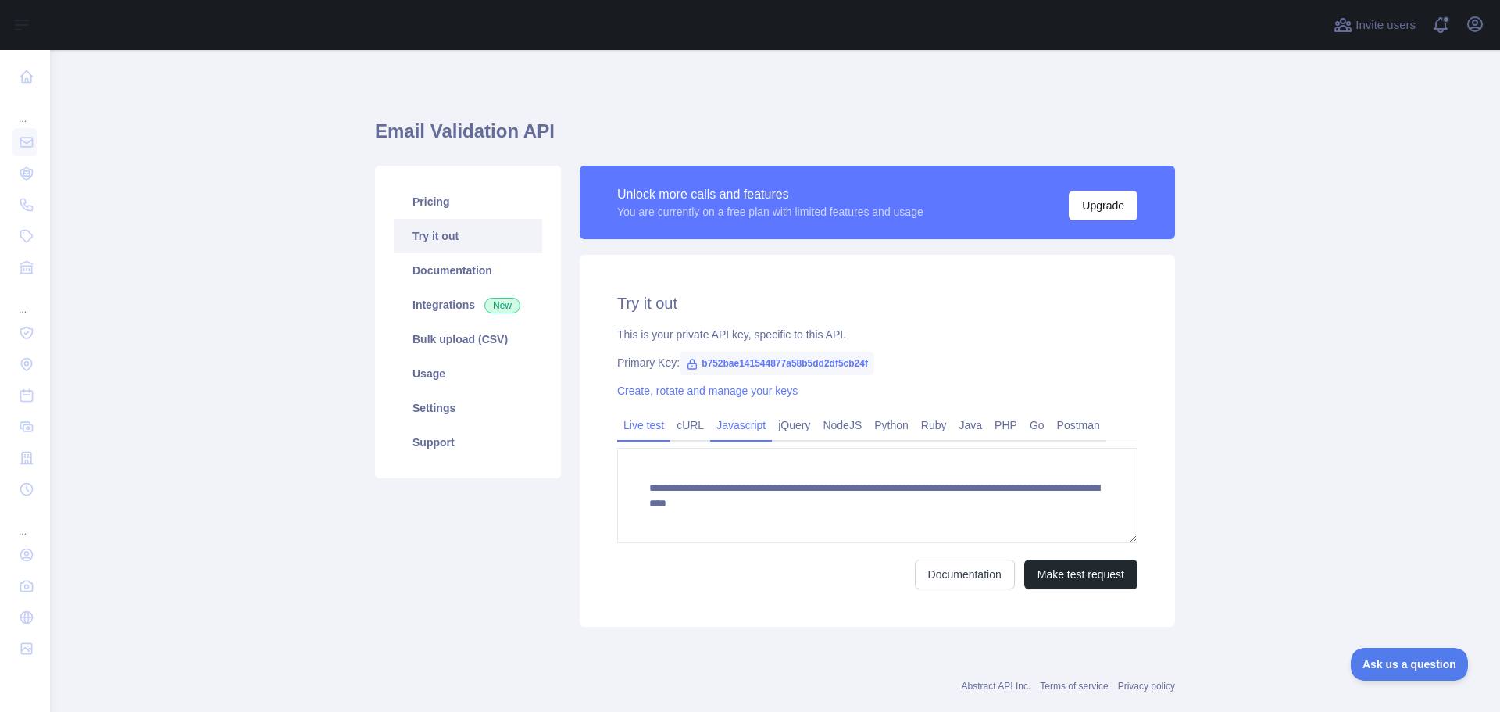
click at [714, 429] on link "Javascript" at bounding box center [741, 424] width 62 height 25
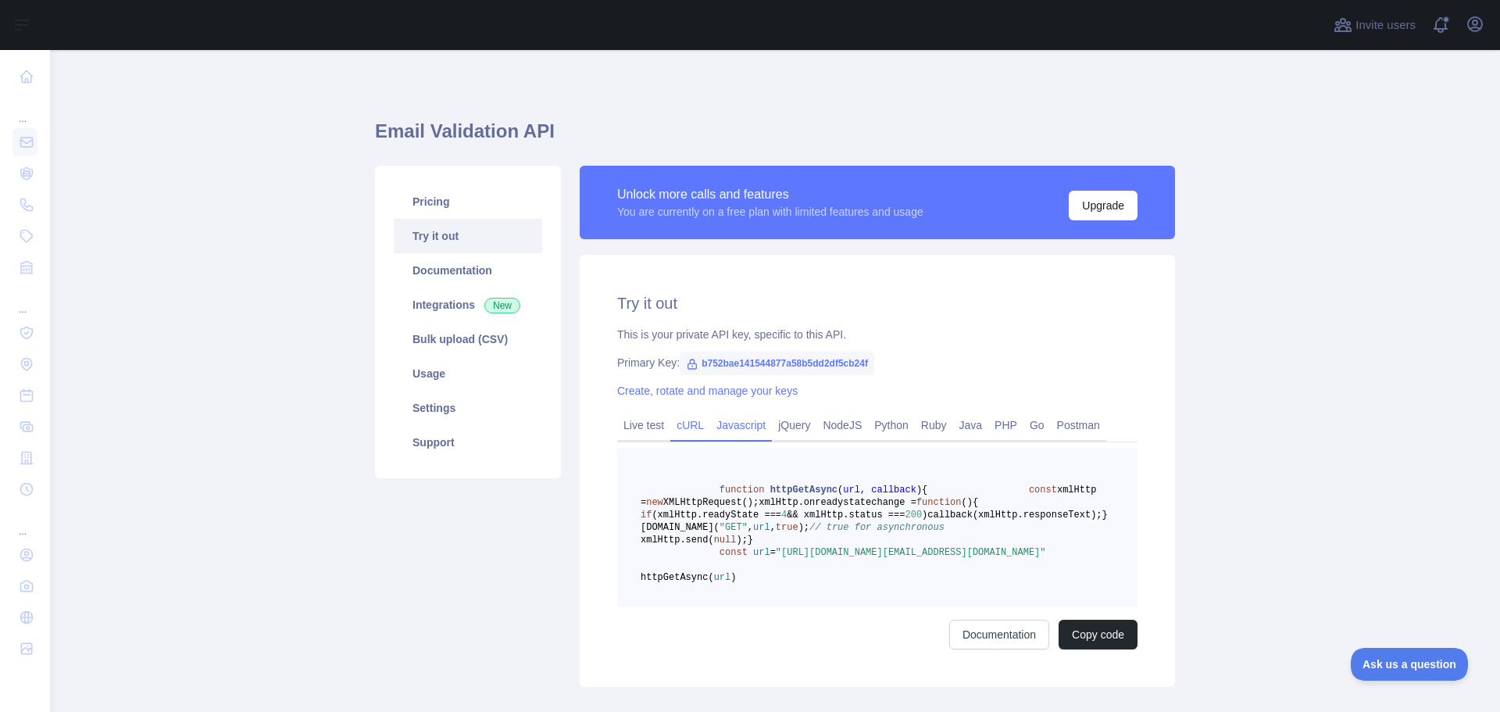
click at [687, 420] on link "cURL" at bounding box center [690, 424] width 40 height 25
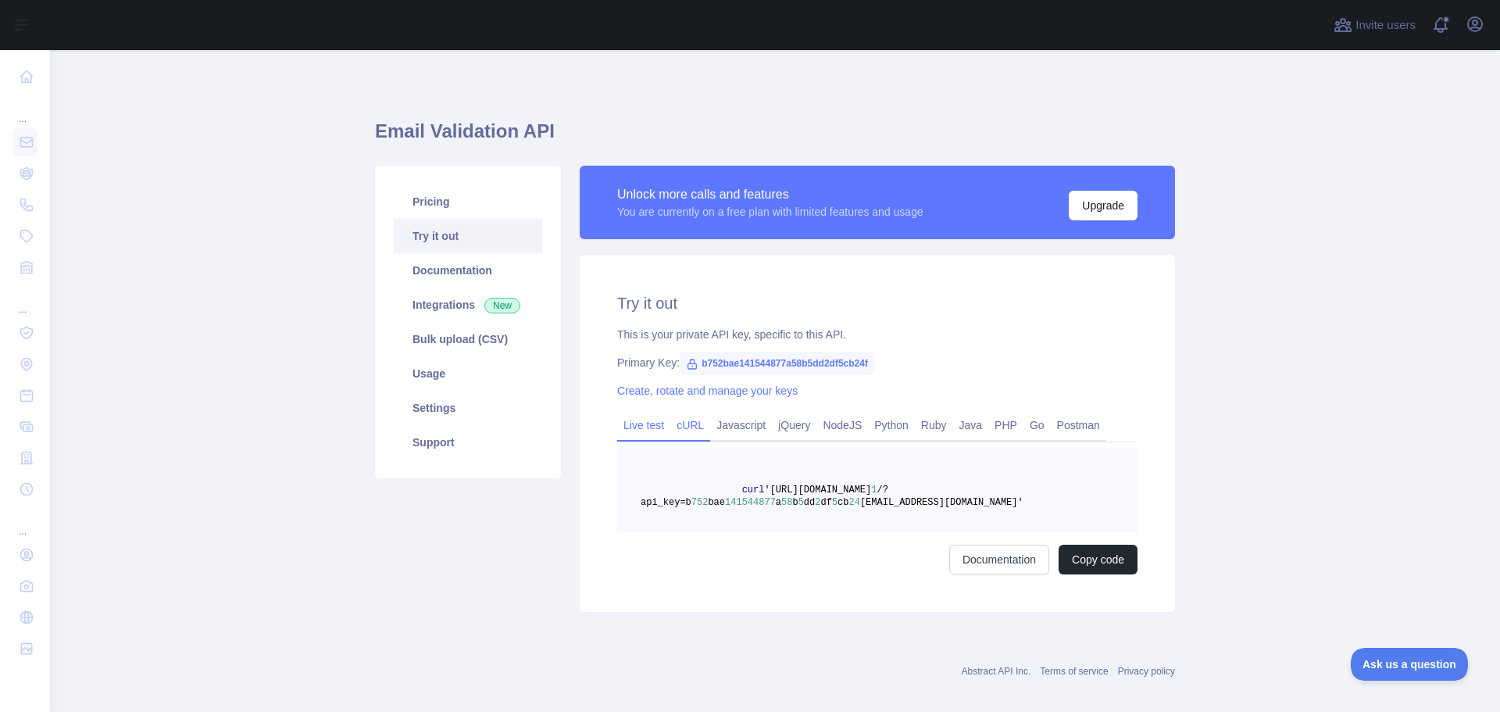
click at [655, 426] on link "Live test" at bounding box center [643, 424] width 53 height 25
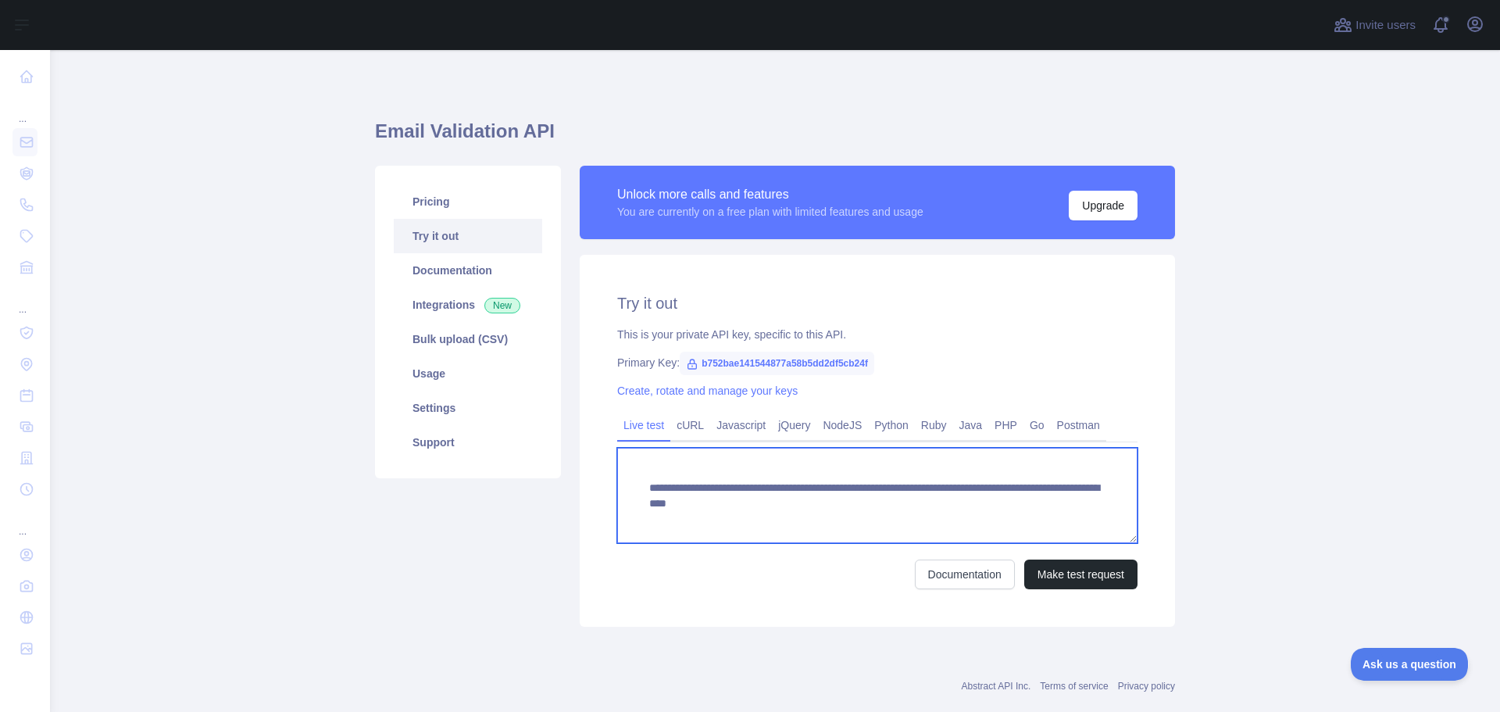
drag, startPoint x: 632, startPoint y: 473, endPoint x: 1175, endPoint y: 505, distance: 543.8
click at [1175, 505] on div "**********" at bounding box center [877, 396] width 614 height 461
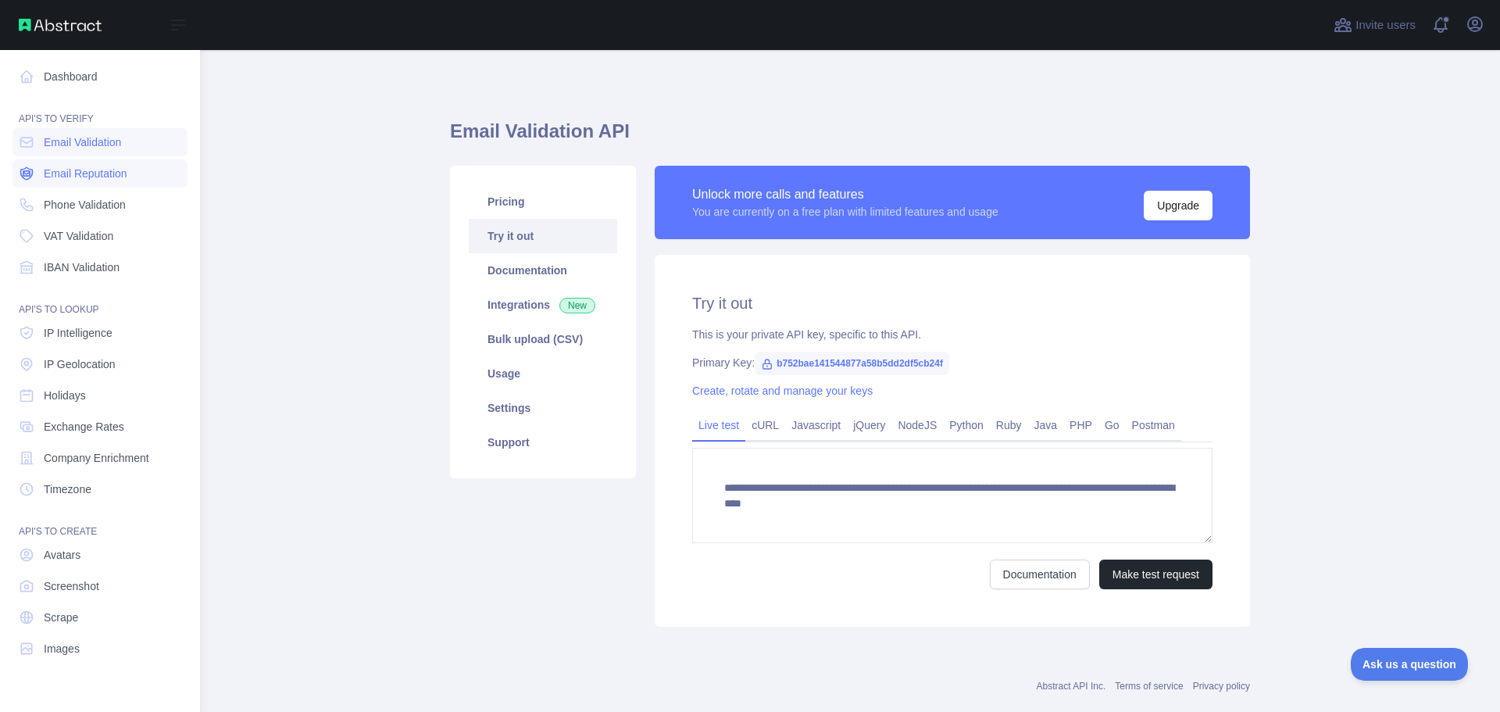
click at [77, 169] on span "Email Reputation" at bounding box center [86, 174] width 84 height 16
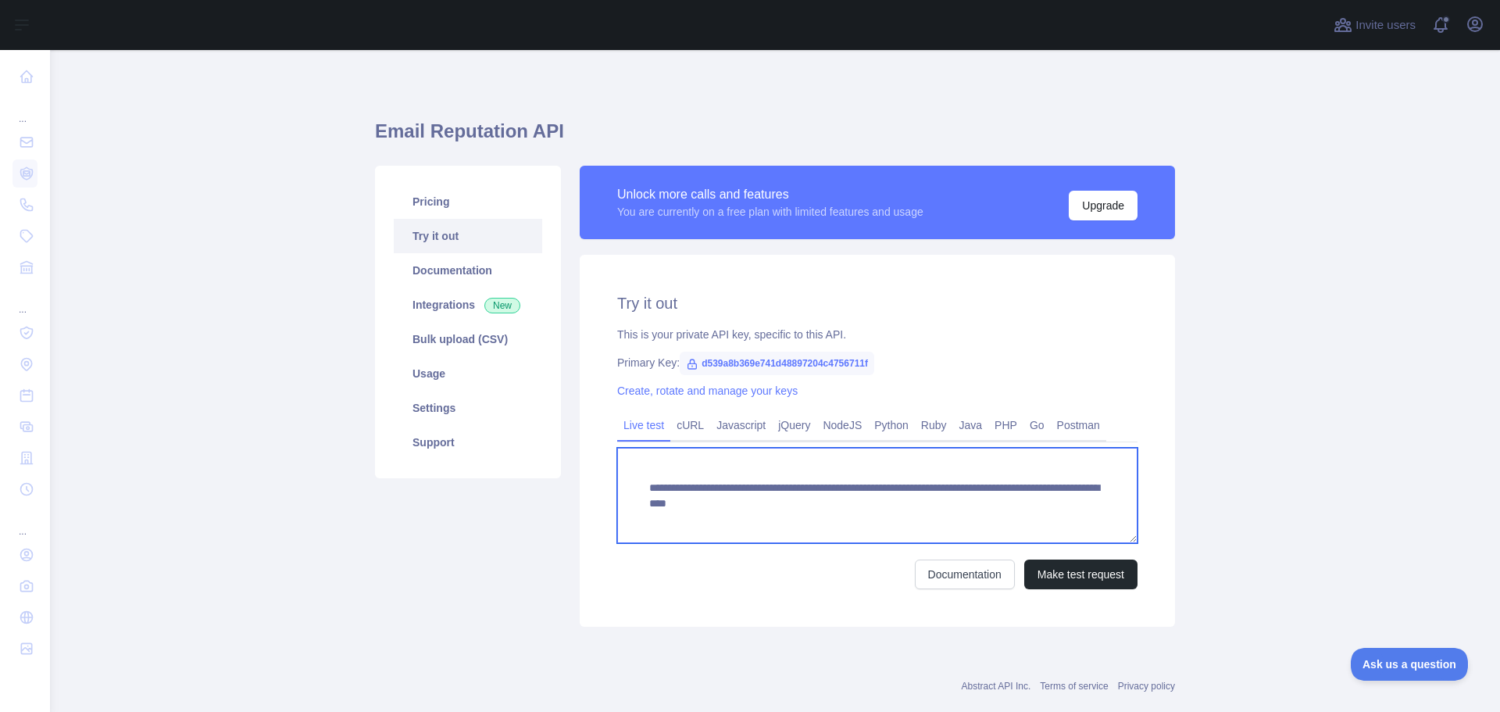
drag, startPoint x: 1108, startPoint y: 503, endPoint x: 373, endPoint y: 487, distance: 734.4
click at [373, 487] on div "**********" at bounding box center [775, 396] width 819 height 480
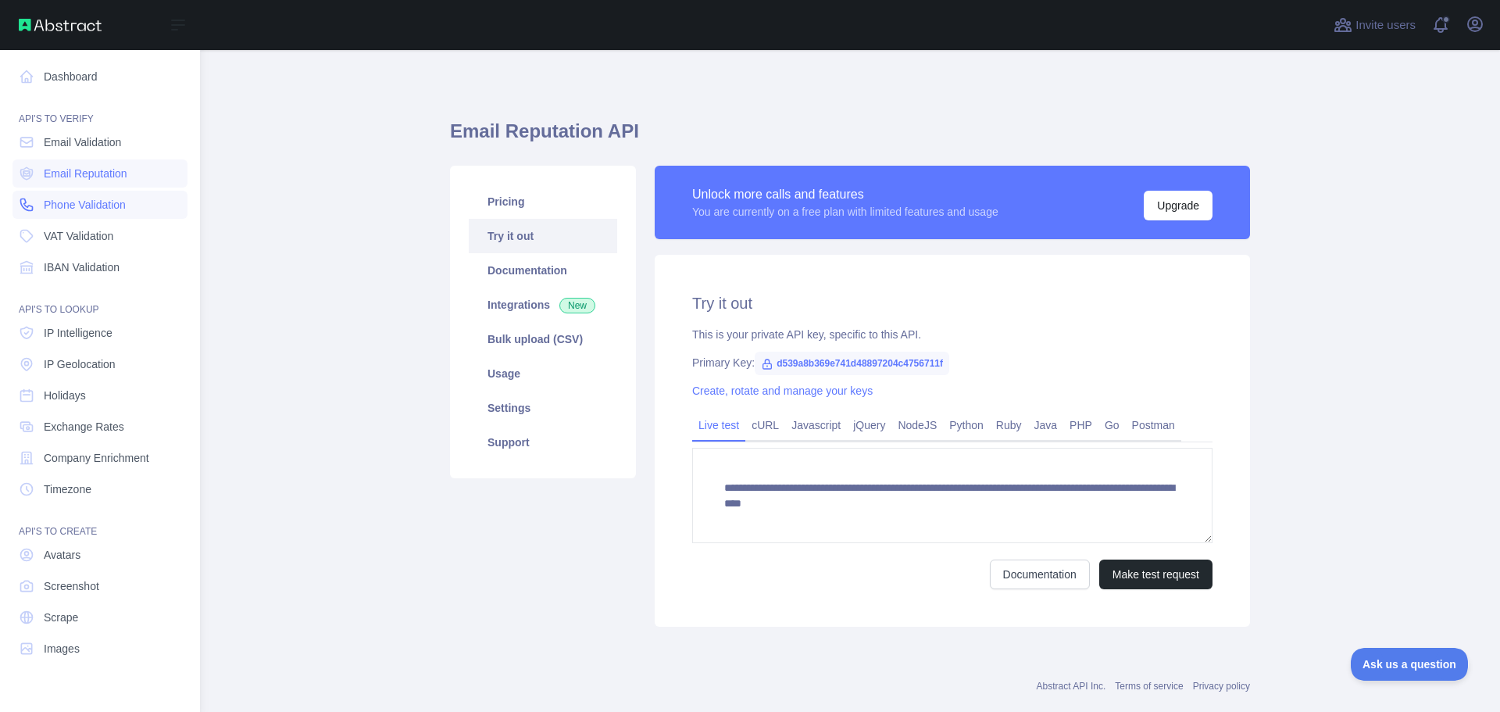
click at [40, 197] on link "Phone Validation" at bounding box center [99, 205] width 175 height 28
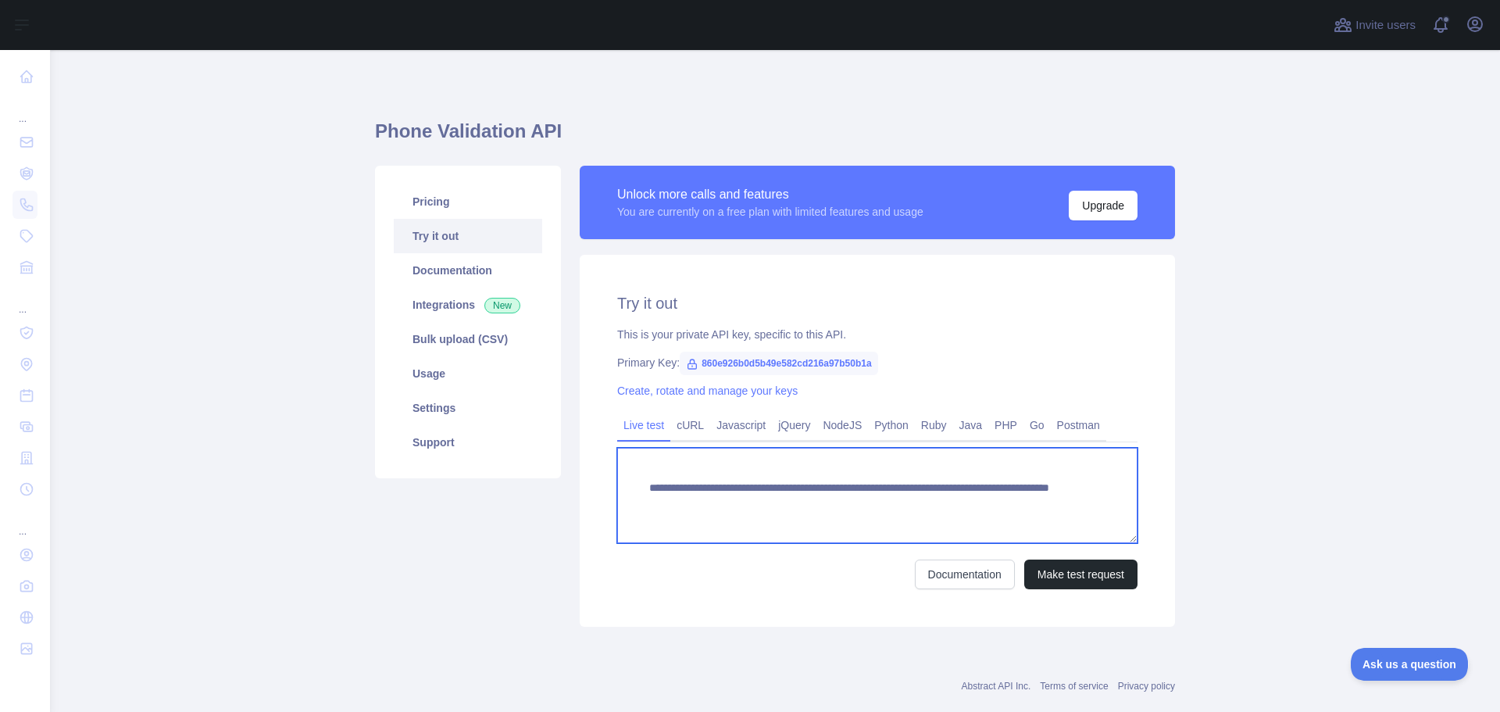
drag, startPoint x: 643, startPoint y: 486, endPoint x: 1224, endPoint y: 530, distance: 582.8
click at [1224, 530] on main "**********" at bounding box center [775, 381] width 1450 height 662
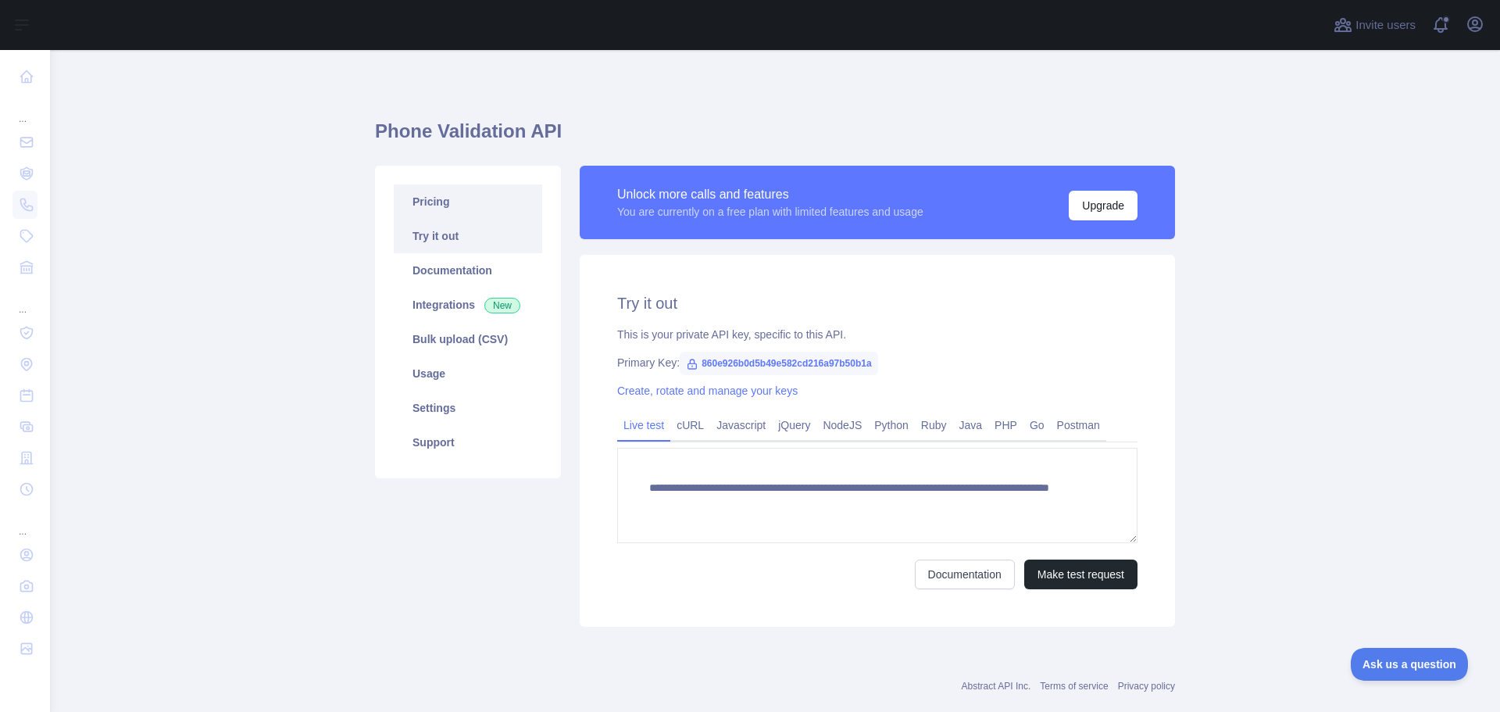
click at [439, 209] on link "Pricing" at bounding box center [468, 201] width 148 height 34
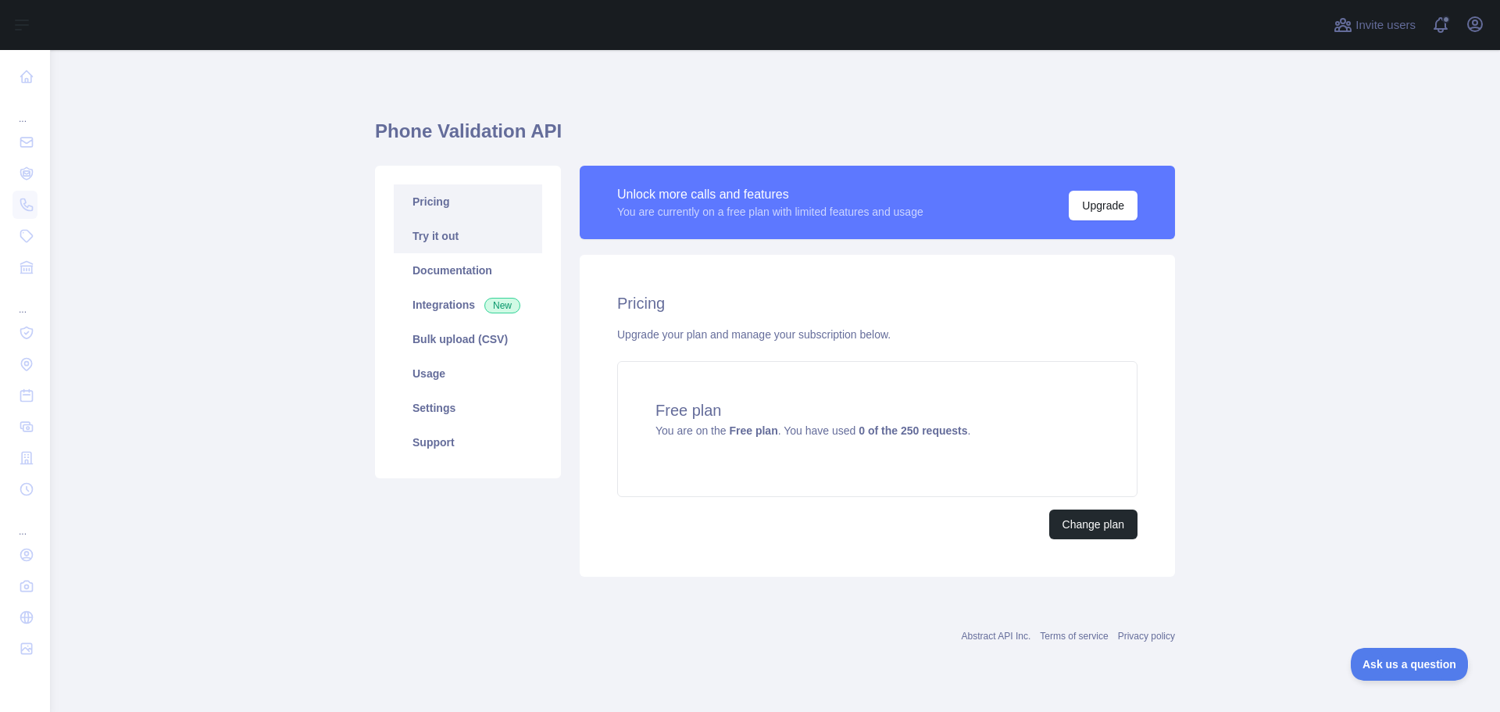
click at [444, 237] on link "Try it out" at bounding box center [468, 236] width 148 height 34
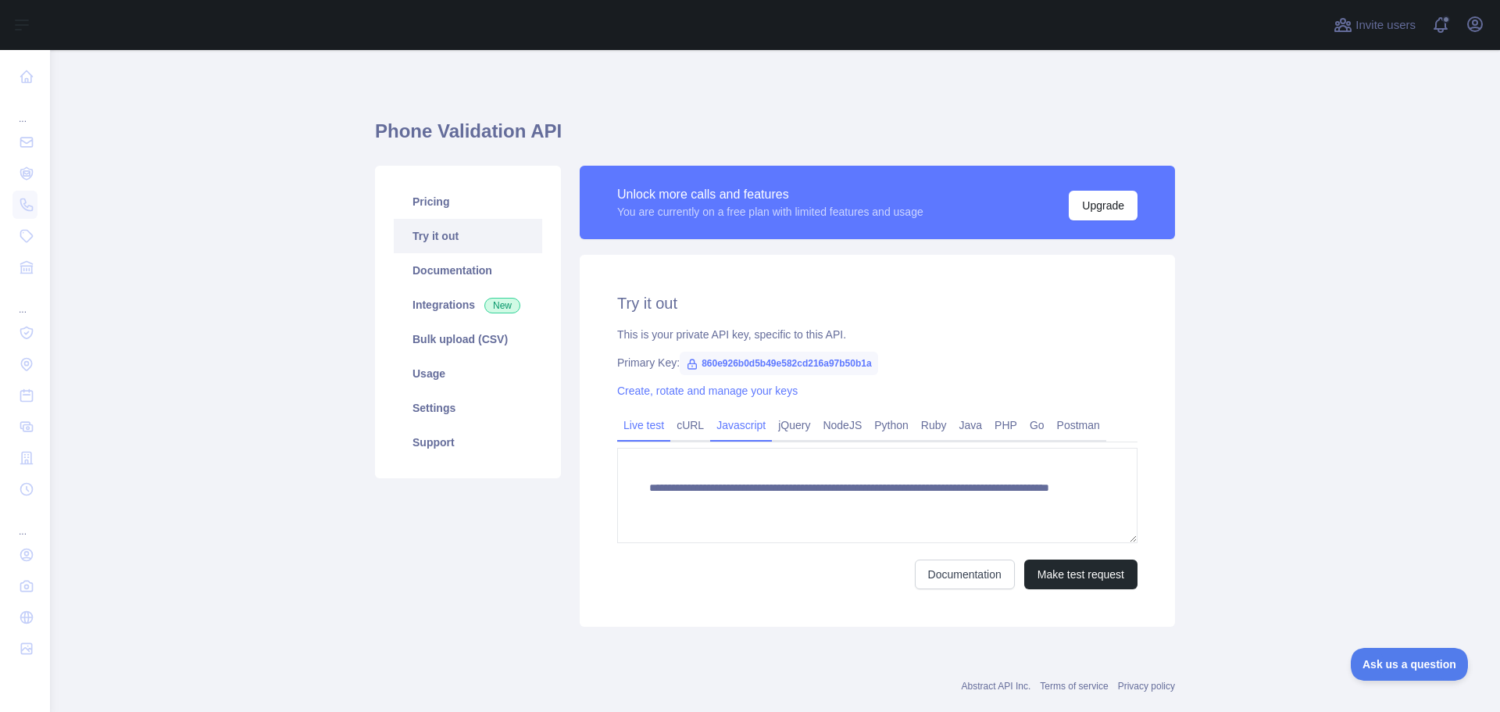
click at [757, 430] on link "Javascript" at bounding box center [741, 424] width 62 height 25
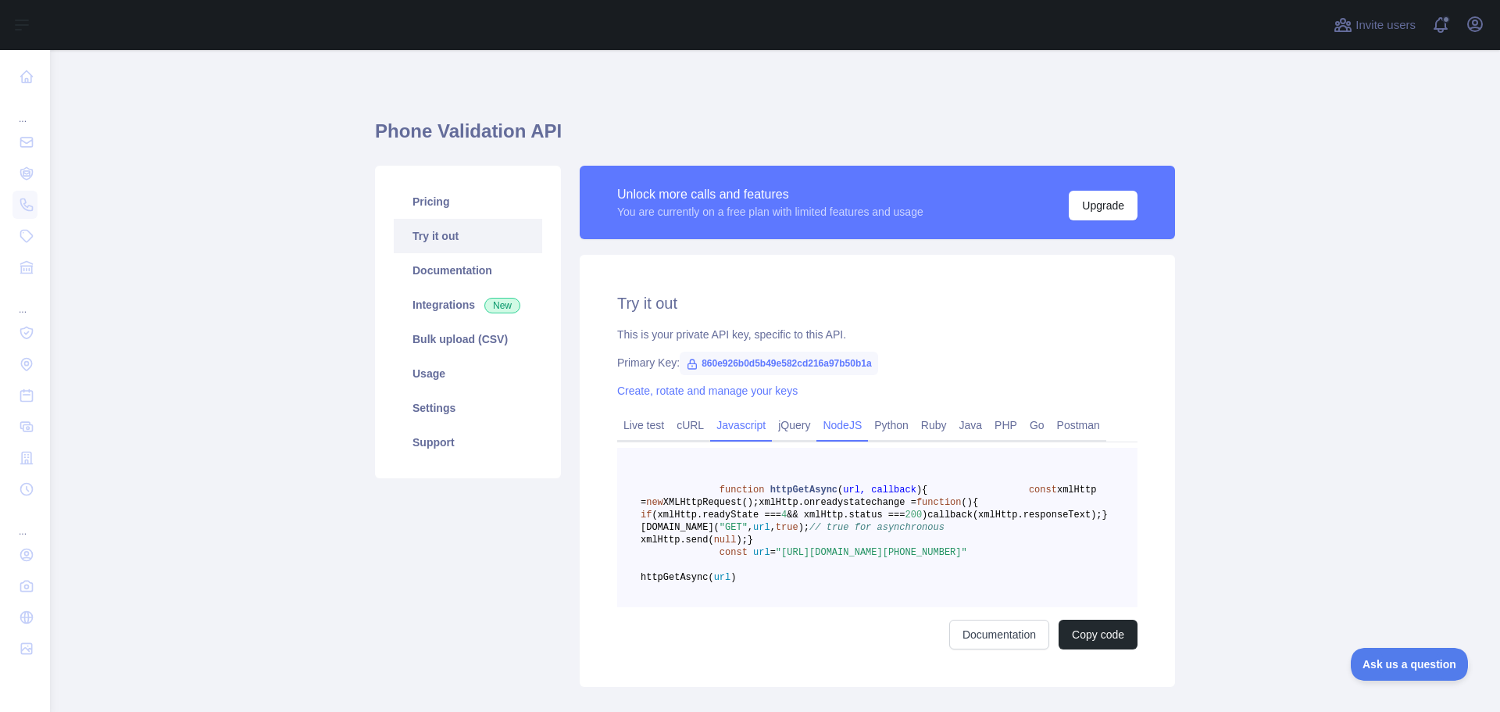
click at [828, 432] on link "NodeJS" at bounding box center [842, 424] width 52 height 25
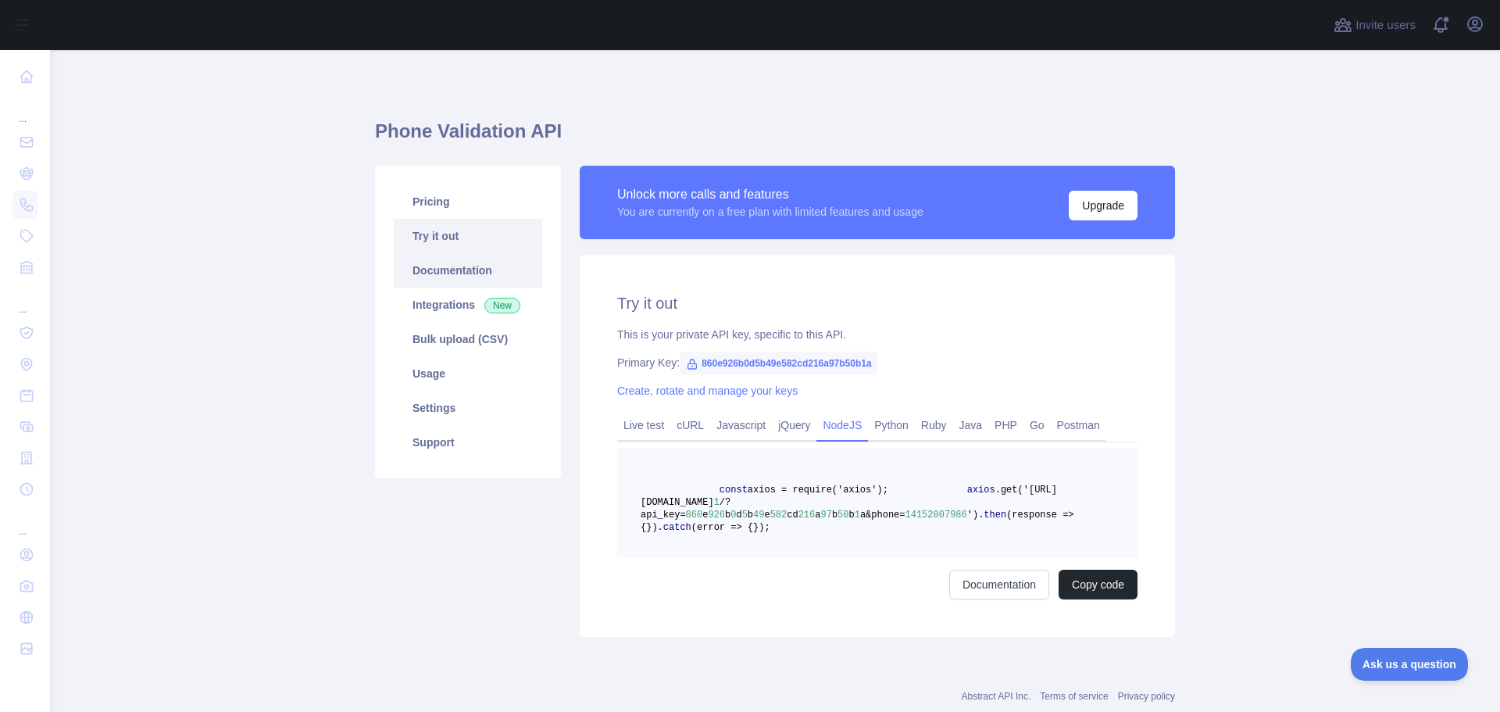
click at [440, 272] on link "Documentation" at bounding box center [468, 270] width 148 height 34
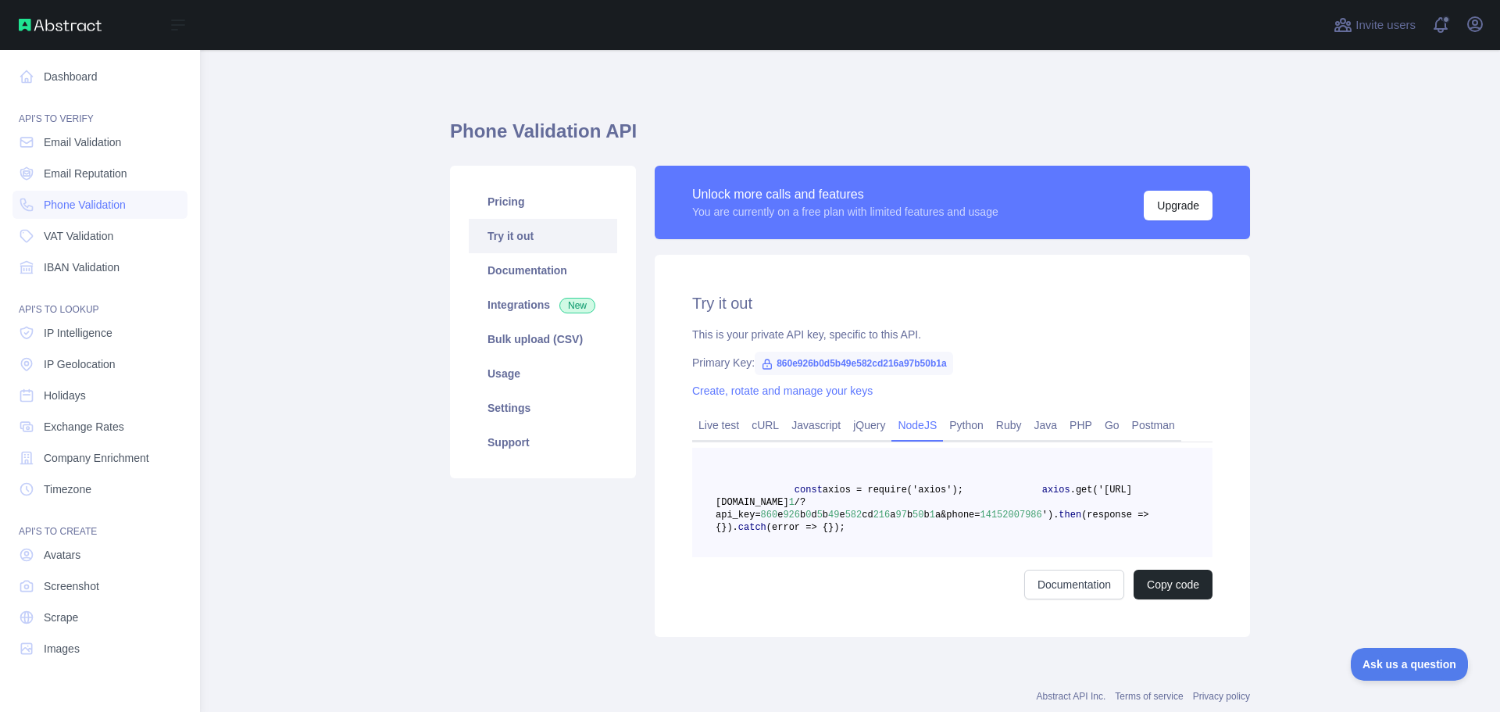
click at [80, 379] on nav "Dashboard API'S TO VERIFY Email Validation Email Reputation Phone Validation VA…" at bounding box center [99, 368] width 175 height 637
click at [81, 401] on span "Holidays" at bounding box center [65, 395] width 42 height 16
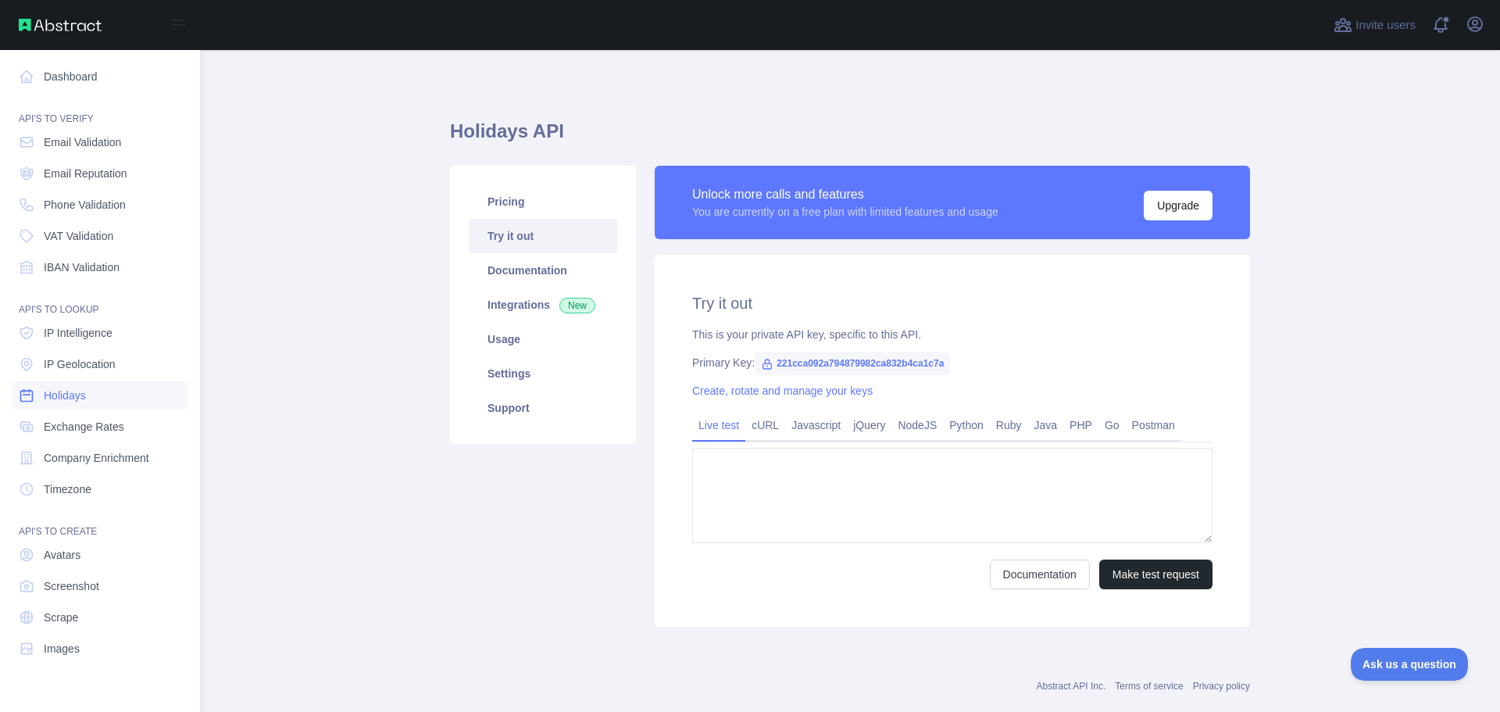
type textarea "**********"
click at [55, 394] on span "Holidays" at bounding box center [65, 395] width 42 height 16
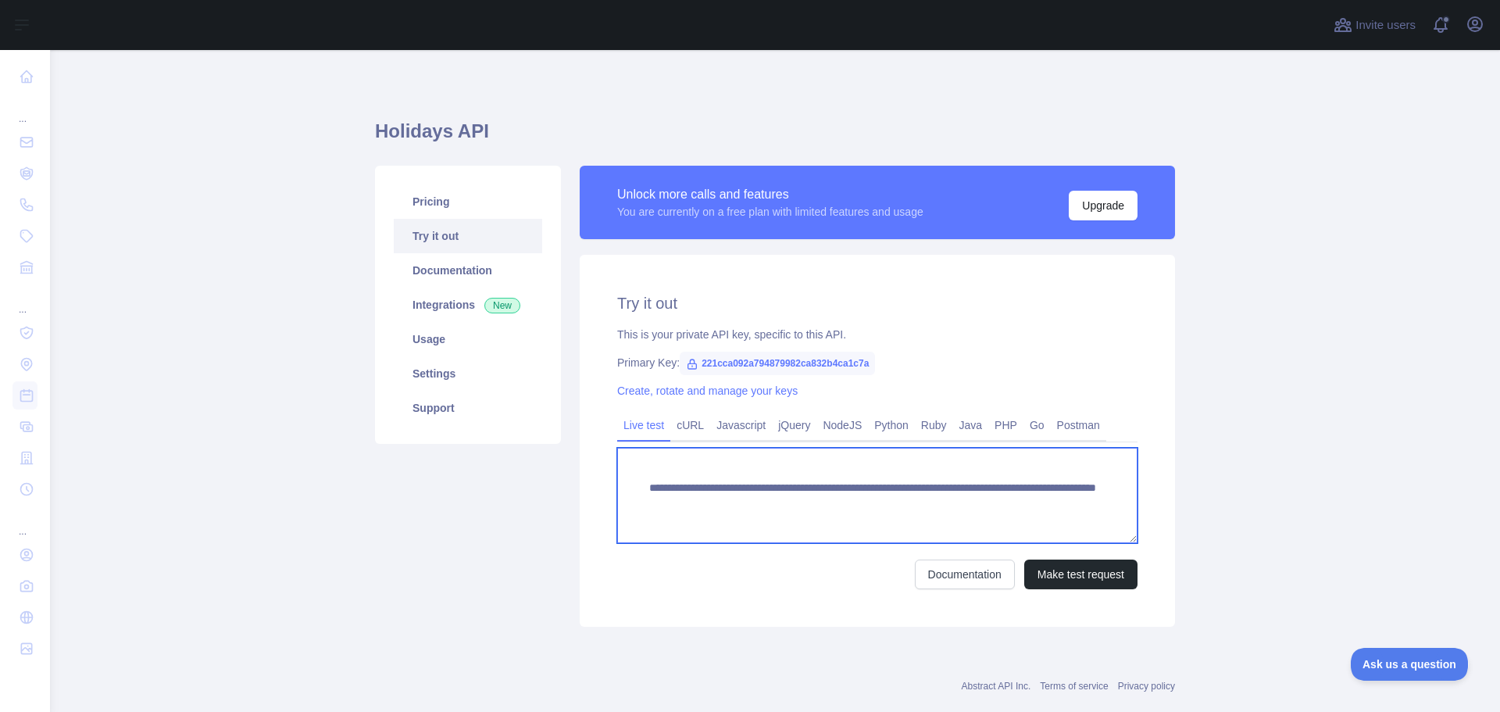
scroll to position [16, 0]
drag, startPoint x: 639, startPoint y: 486, endPoint x: 705, endPoint y: 538, distance: 83.9
click at [705, 538] on textarea "**********" at bounding box center [877, 495] width 520 height 95
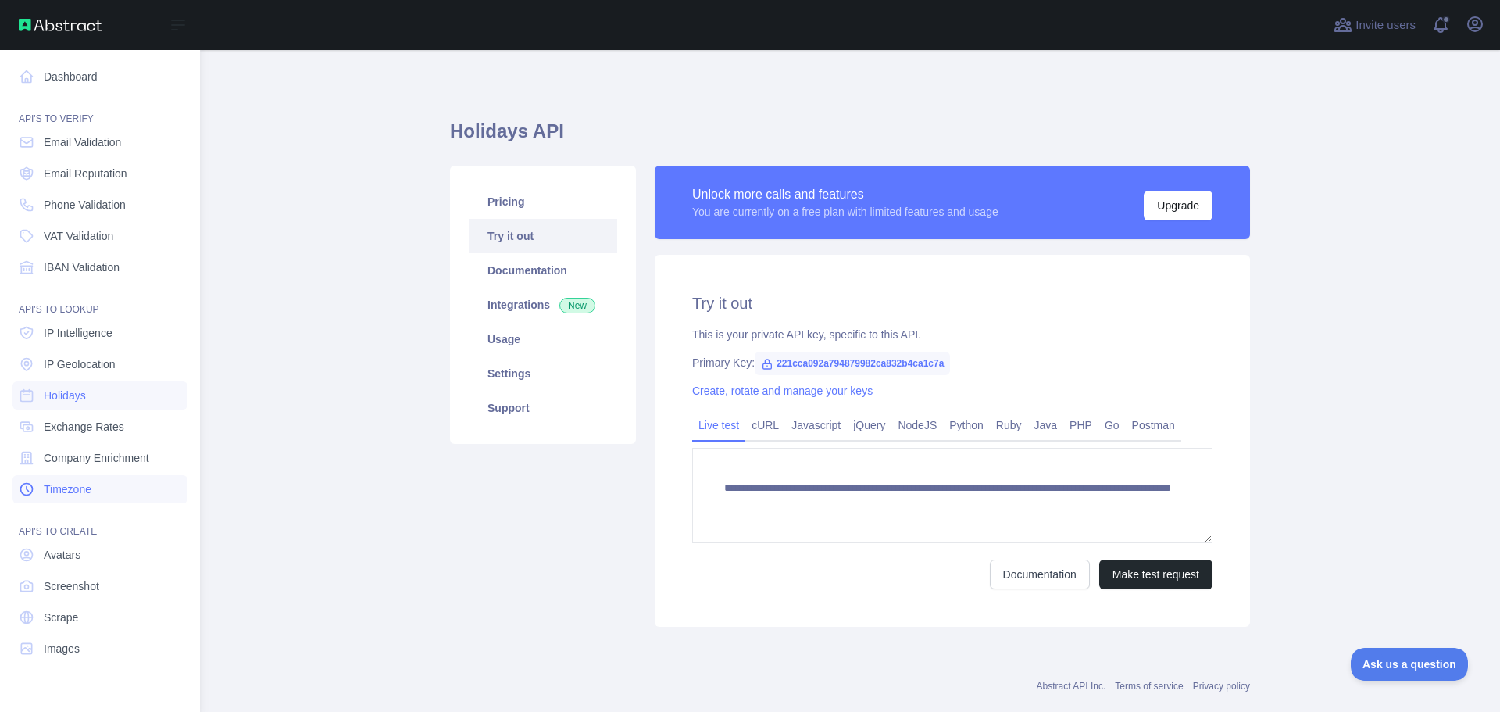
click at [91, 491] on span "Timezone" at bounding box center [68, 489] width 48 height 16
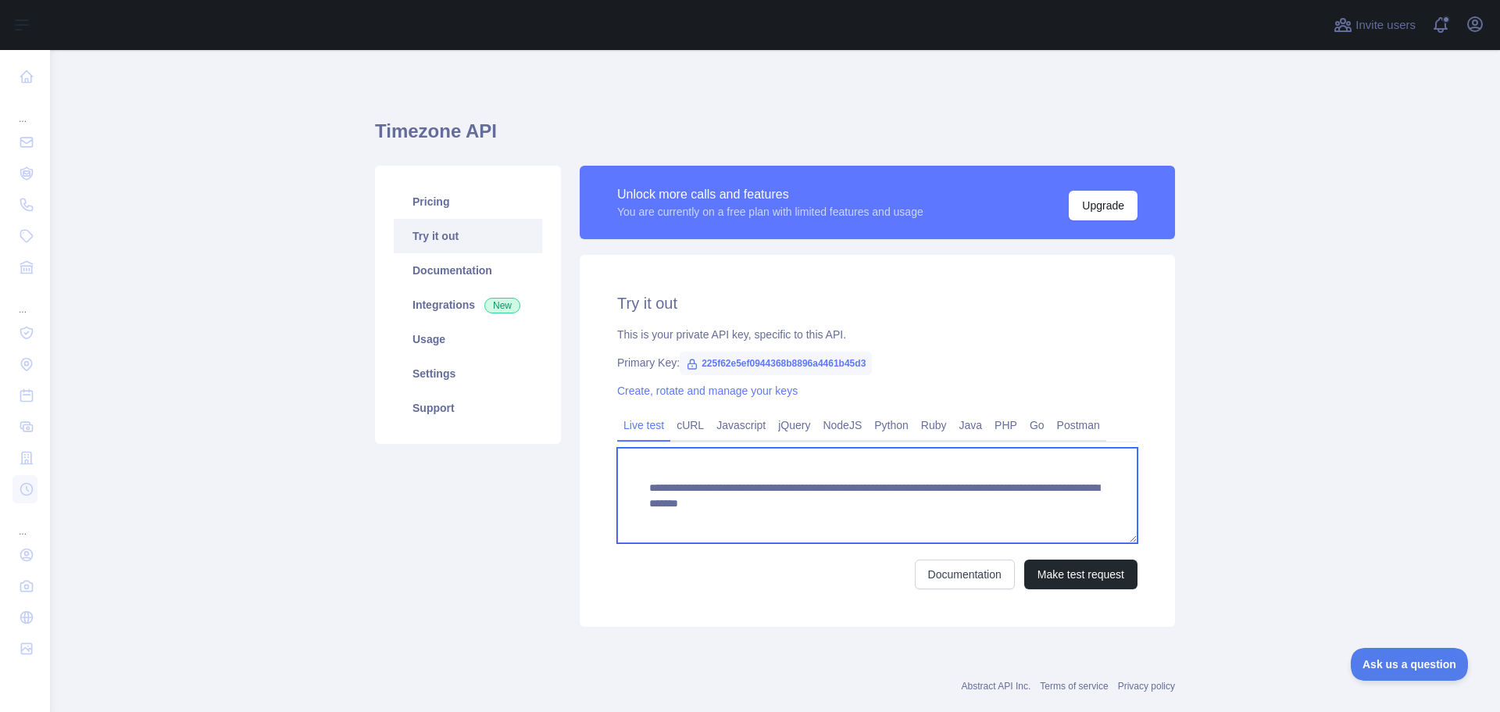
drag, startPoint x: 1052, startPoint y: 504, endPoint x: 555, endPoint y: 479, distance: 497.4
click at [555, 479] on div "**********" at bounding box center [775, 396] width 819 height 480
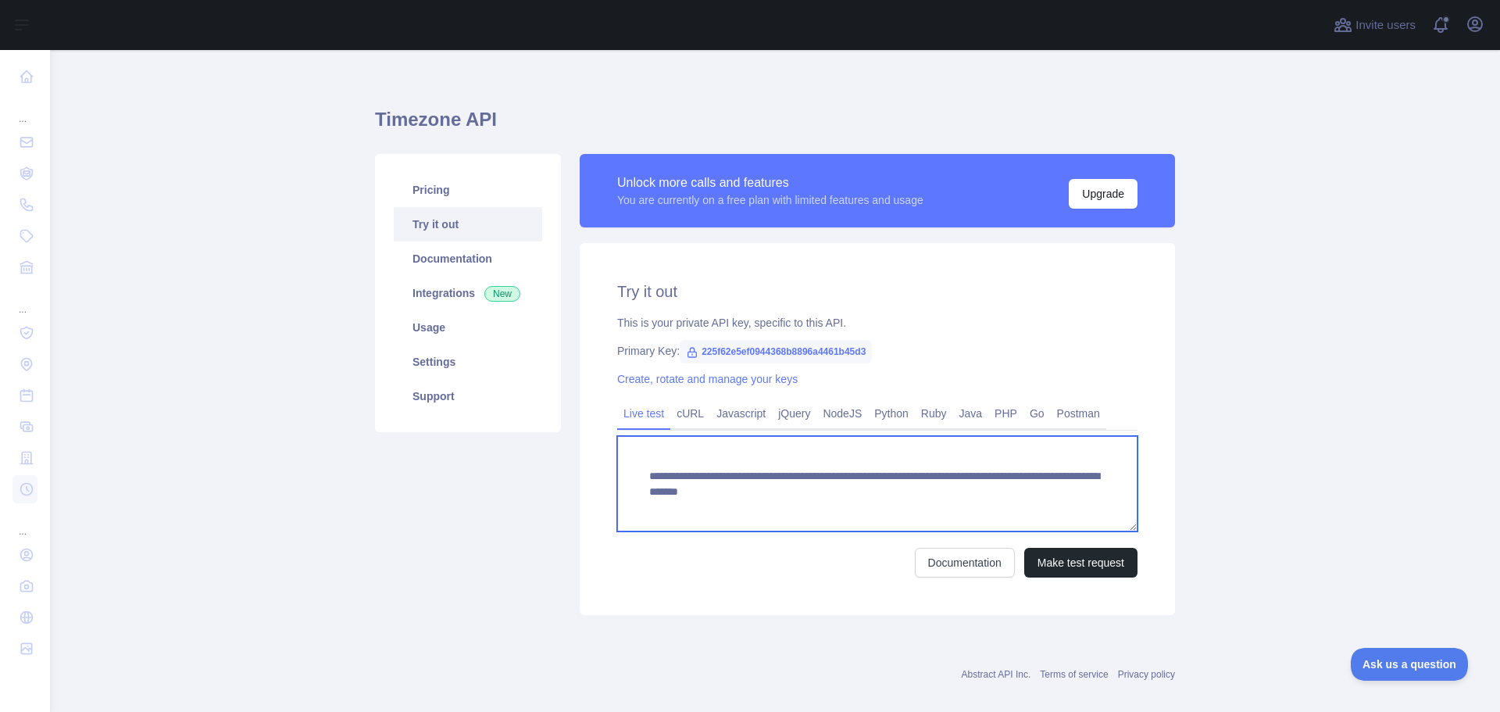
scroll to position [30, 0]
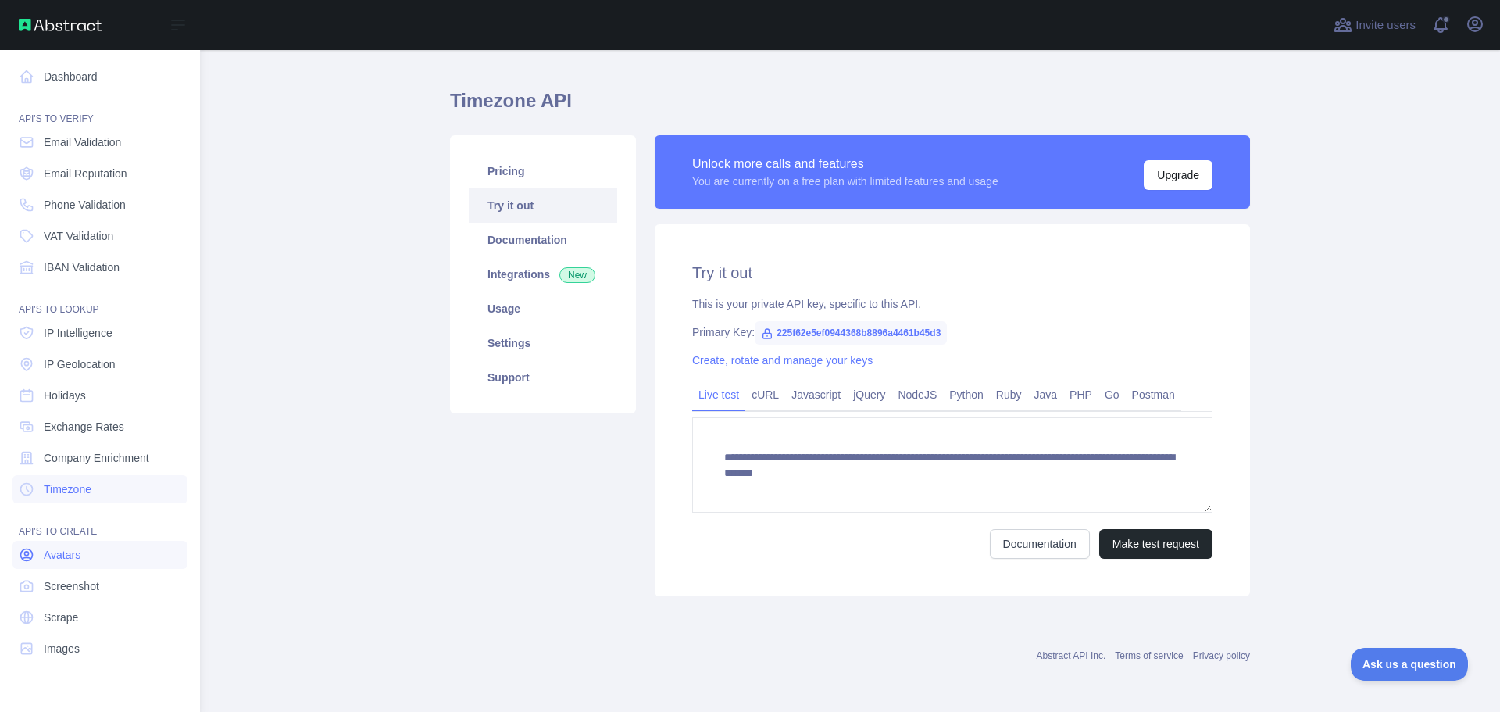
click at [112, 568] on nav "Dashboard API'S TO VERIFY Email Validation Email Reputation Phone Validation VA…" at bounding box center [99, 368] width 175 height 637
click at [110, 562] on link "Avatars" at bounding box center [99, 555] width 175 height 28
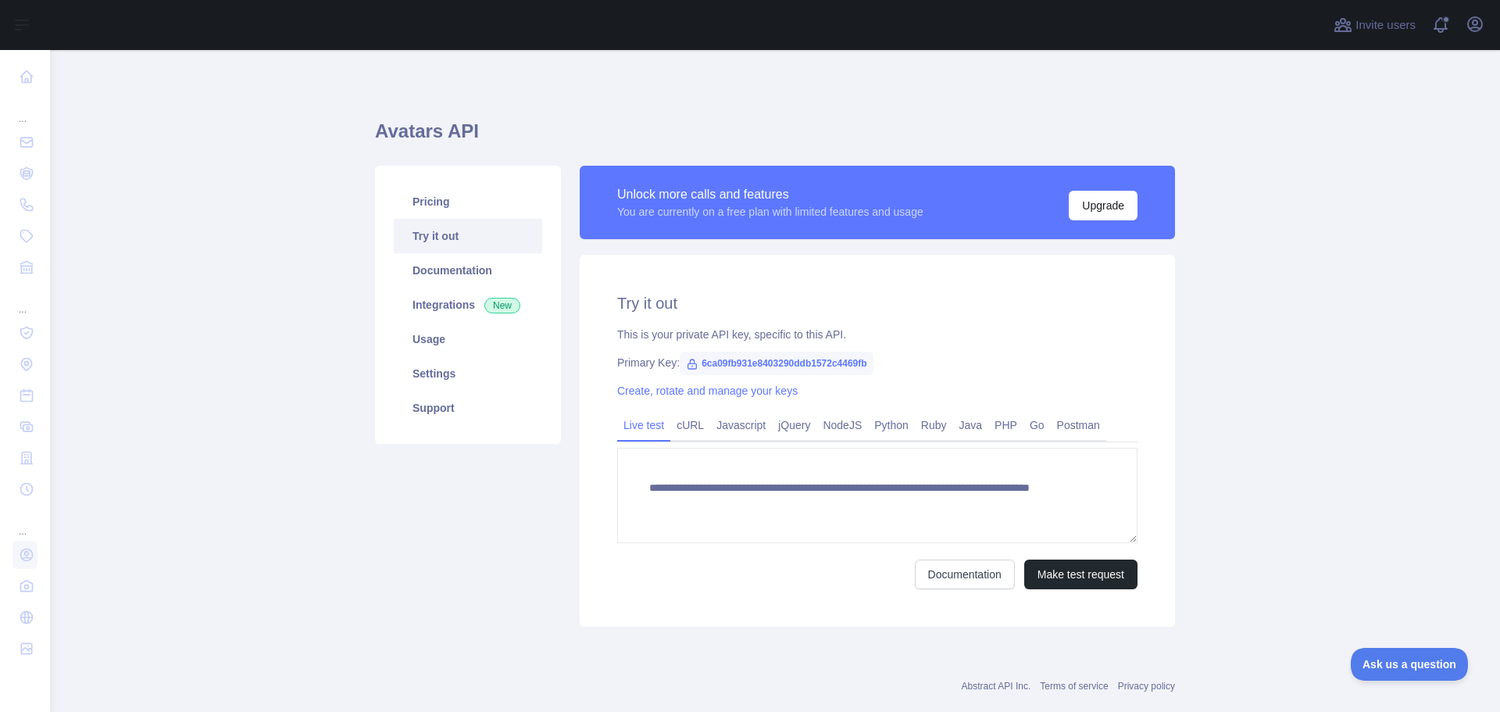
click at [351, 574] on main "**********" at bounding box center [775, 381] width 1450 height 662
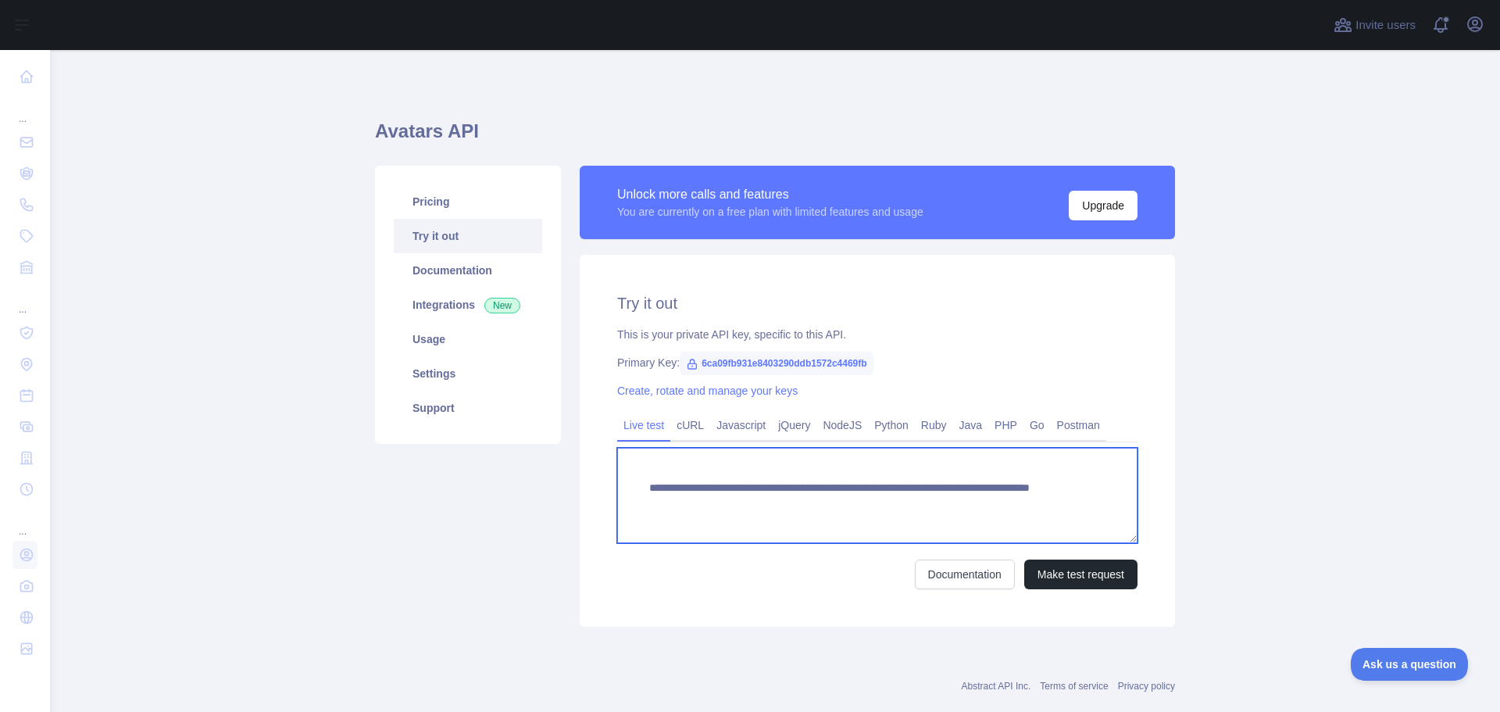
drag, startPoint x: 994, startPoint y: 500, endPoint x: 500, endPoint y: 483, distance: 493.9
click at [500, 483] on div "**********" at bounding box center [775, 396] width 819 height 480
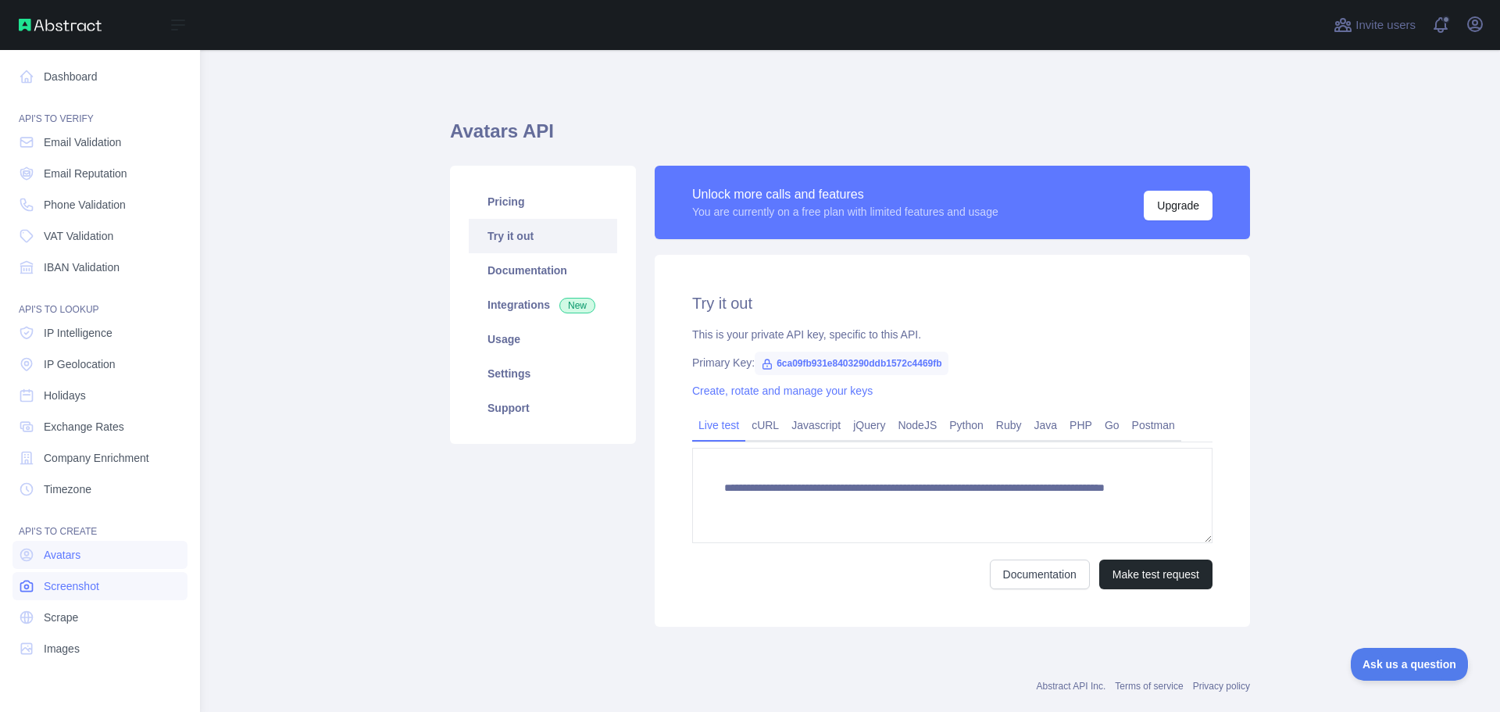
drag, startPoint x: 72, startPoint y: 589, endPoint x: 89, endPoint y: 591, distance: 17.3
click at [72, 589] on span "Screenshot" at bounding box center [71, 586] width 55 height 16
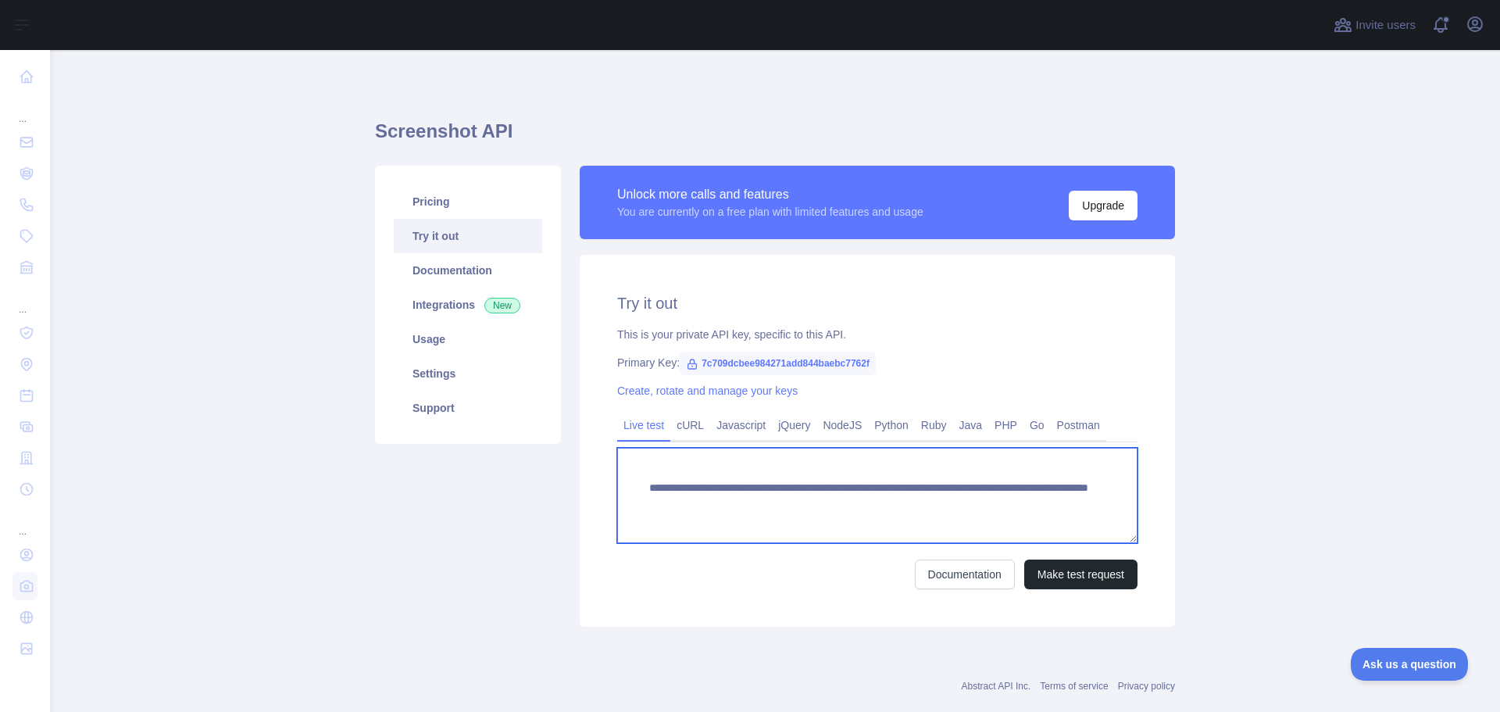
drag, startPoint x: 1067, startPoint y: 503, endPoint x: 519, endPoint y: 475, distance: 548.3
click at [519, 475] on div "**********" at bounding box center [775, 396] width 819 height 480
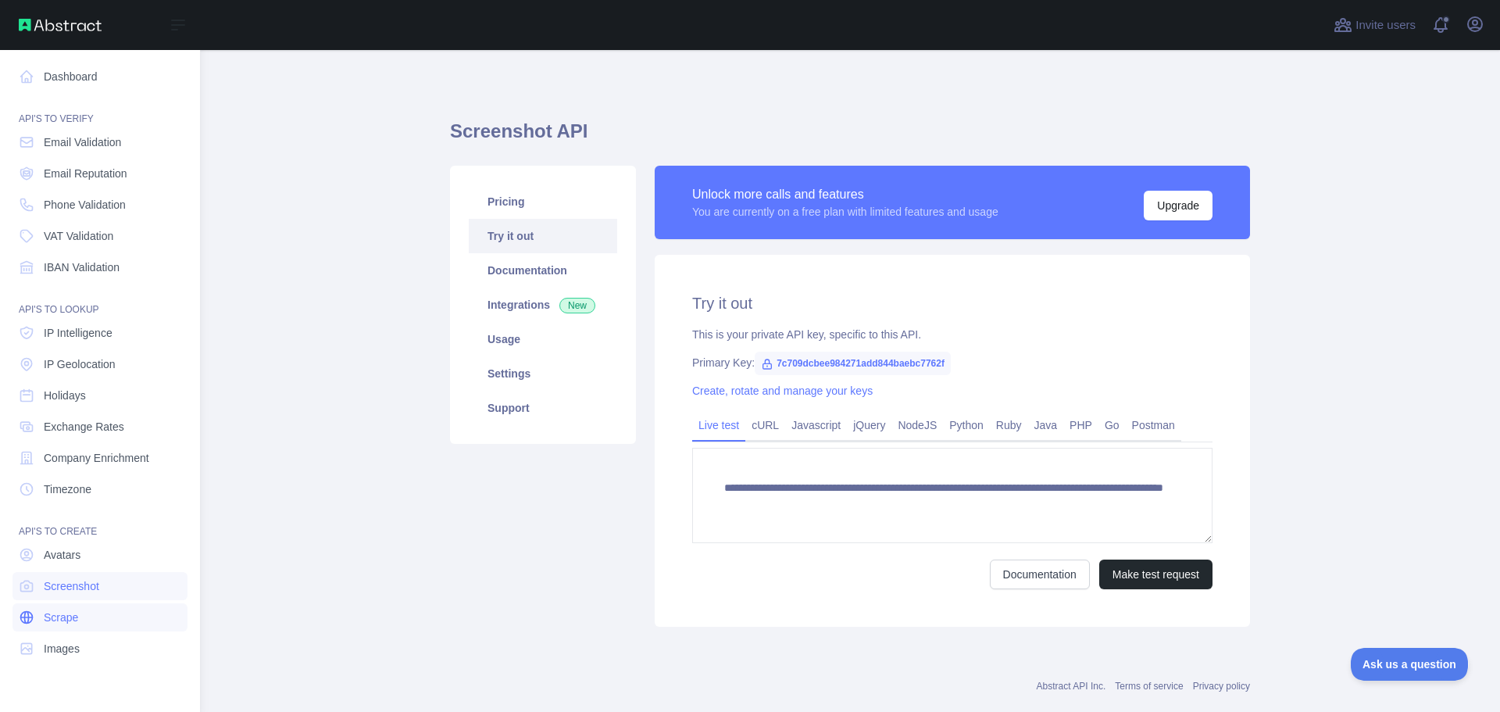
click at [57, 615] on span "Scrape" at bounding box center [61, 617] width 34 height 16
click at [64, 618] on span "Scrape" at bounding box center [61, 617] width 34 height 16
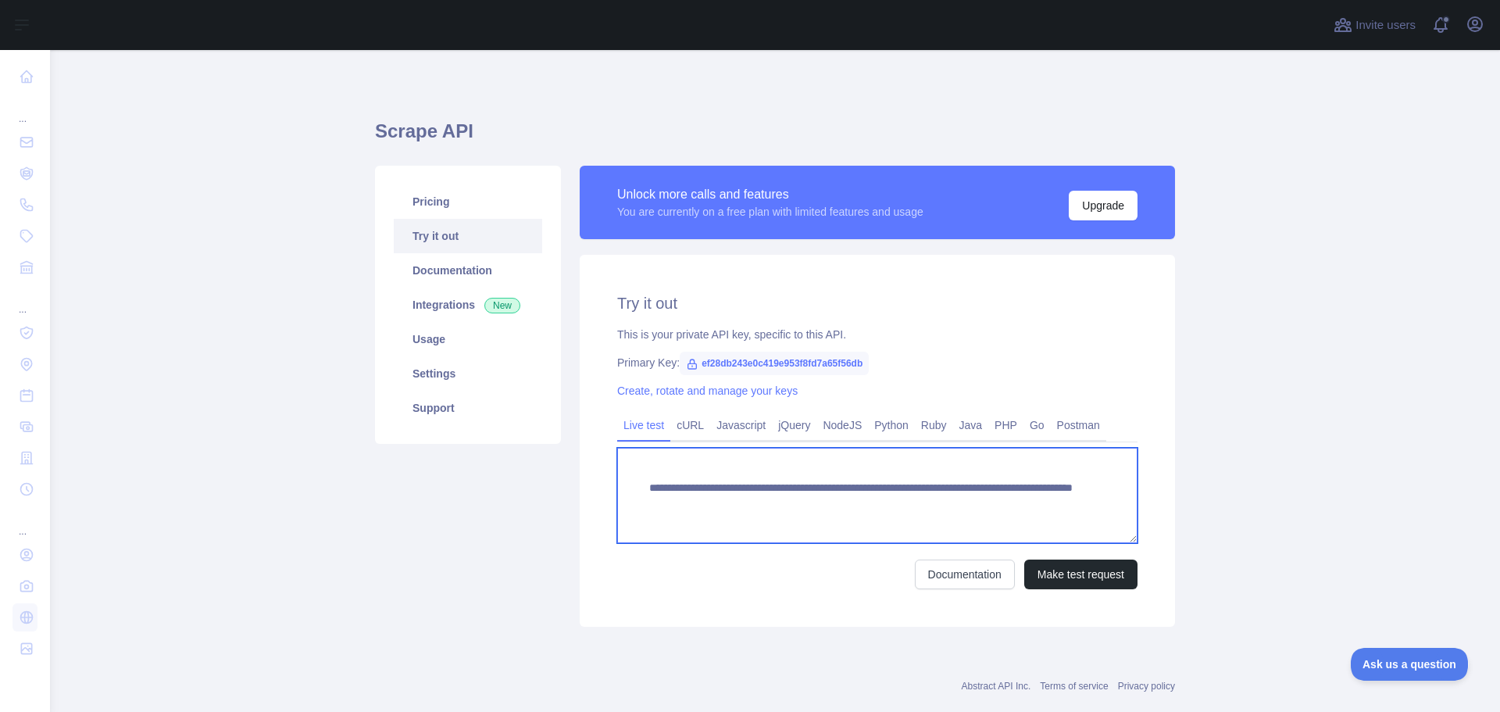
drag, startPoint x: 1062, startPoint y: 500, endPoint x: 520, endPoint y: 463, distance: 543.3
click at [520, 463] on div "**********" at bounding box center [775, 396] width 819 height 480
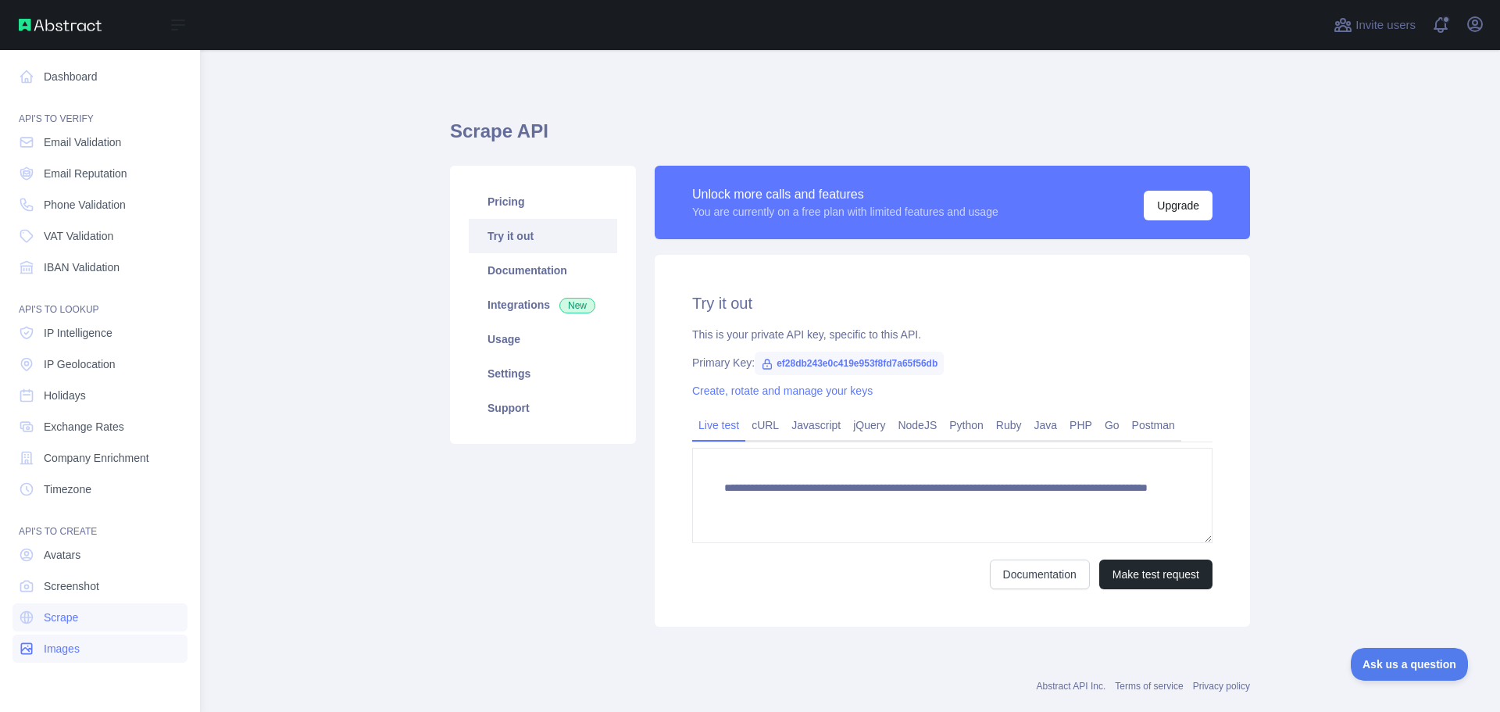
click at [77, 655] on span "Images" at bounding box center [62, 648] width 36 height 16
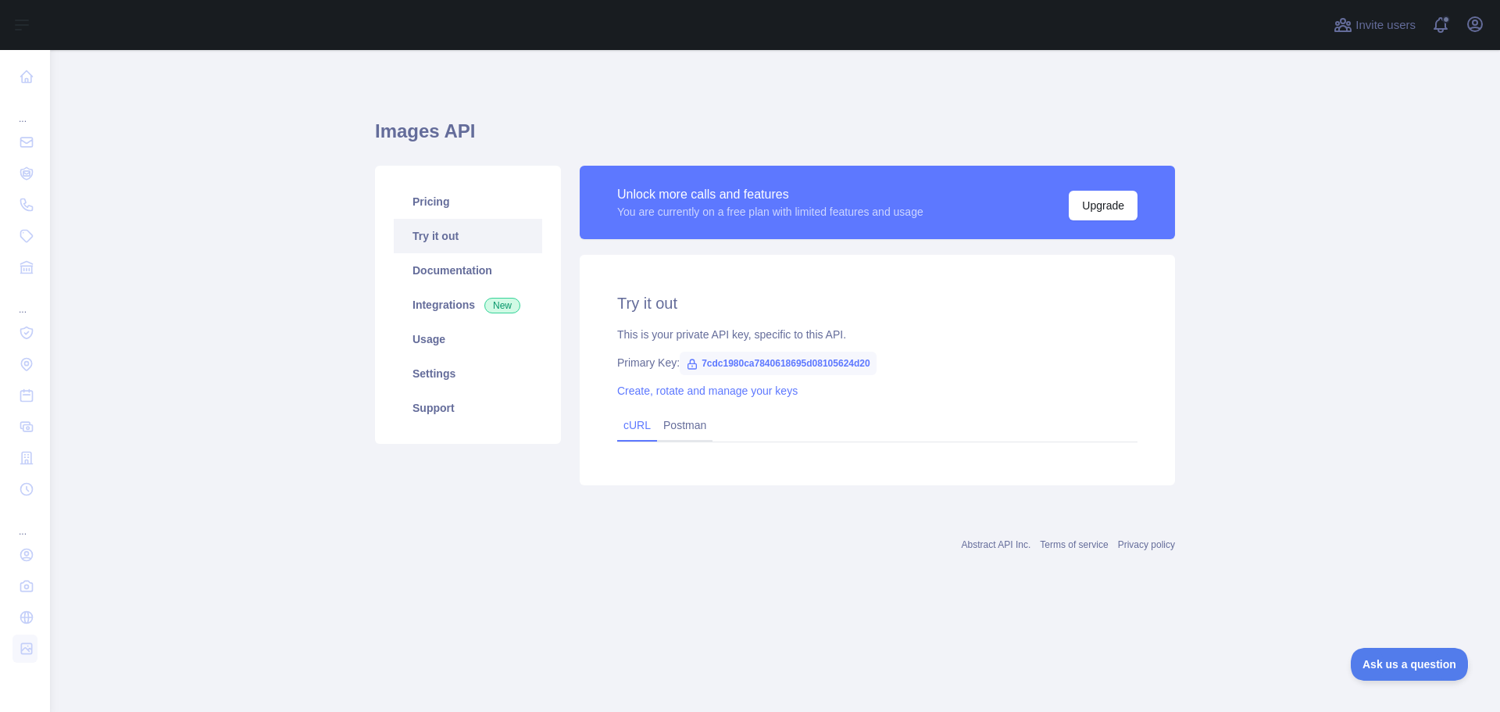
click at [637, 429] on link "cURL" at bounding box center [636, 425] width 27 height 12
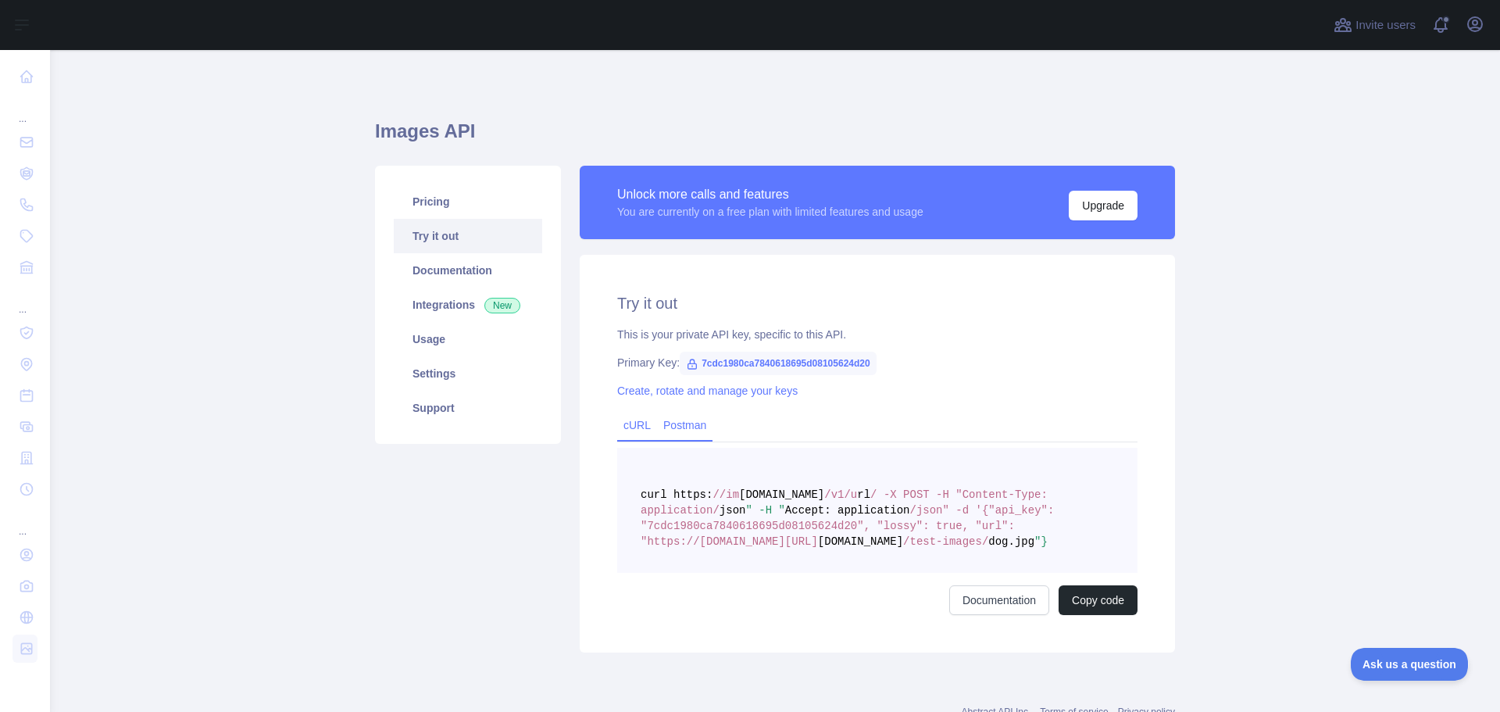
click at [686, 423] on link "Postman" at bounding box center [684, 424] width 55 height 25
